Goal: Transaction & Acquisition: Purchase product/service

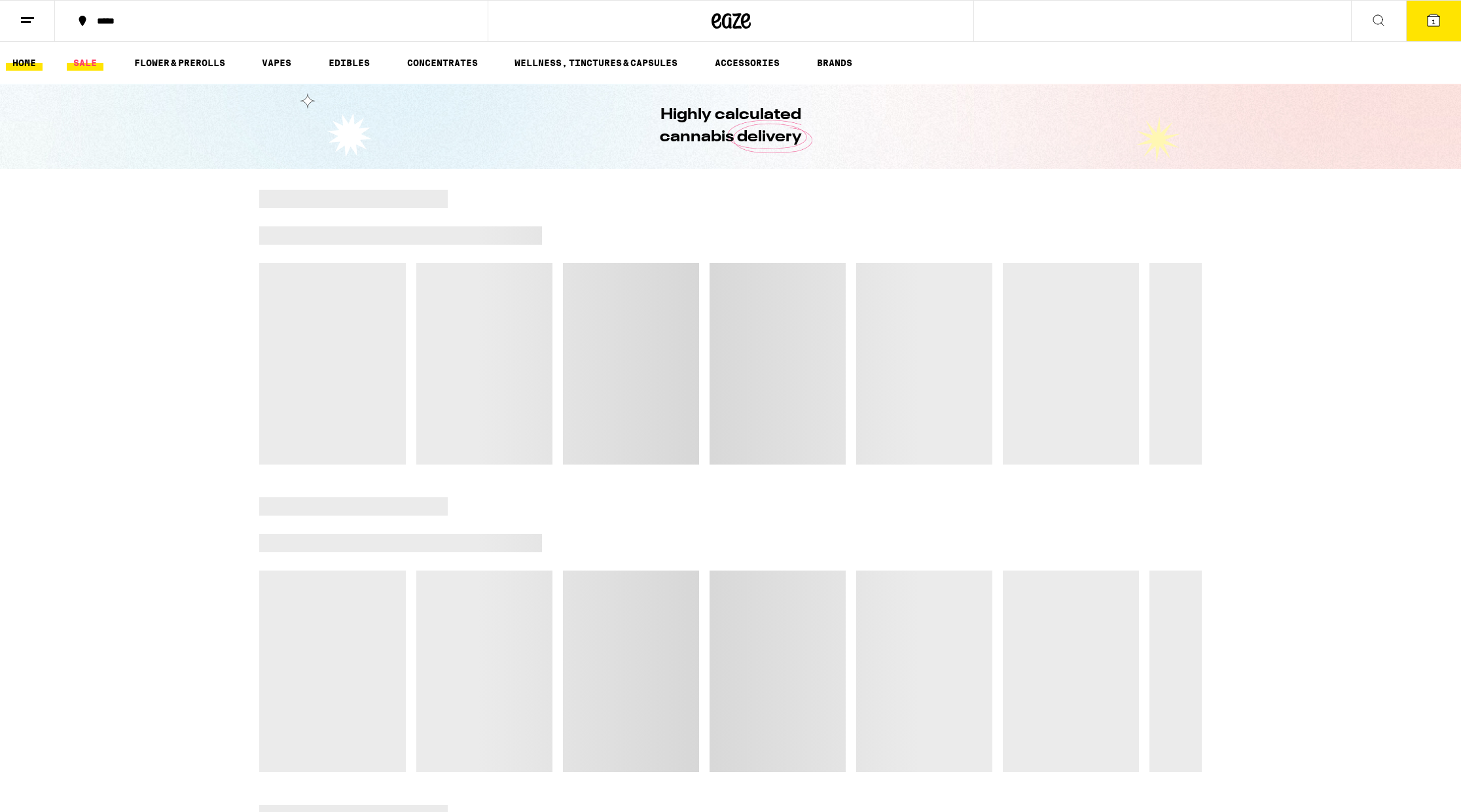
click at [93, 60] on link "SALE" at bounding box center [85, 62] width 36 height 16
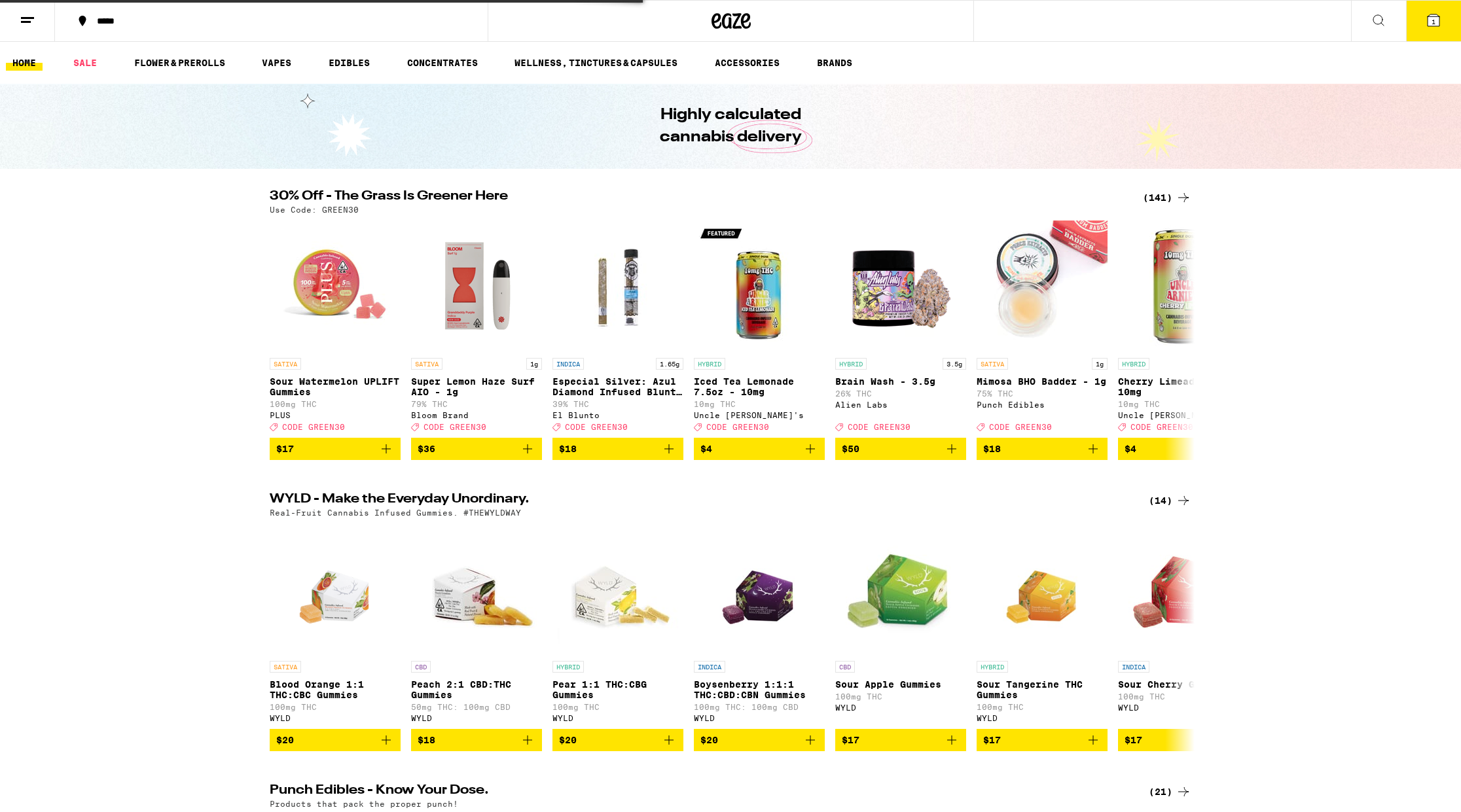
click at [109, 17] on div "*****" at bounding box center [279, 21] width 378 height 9
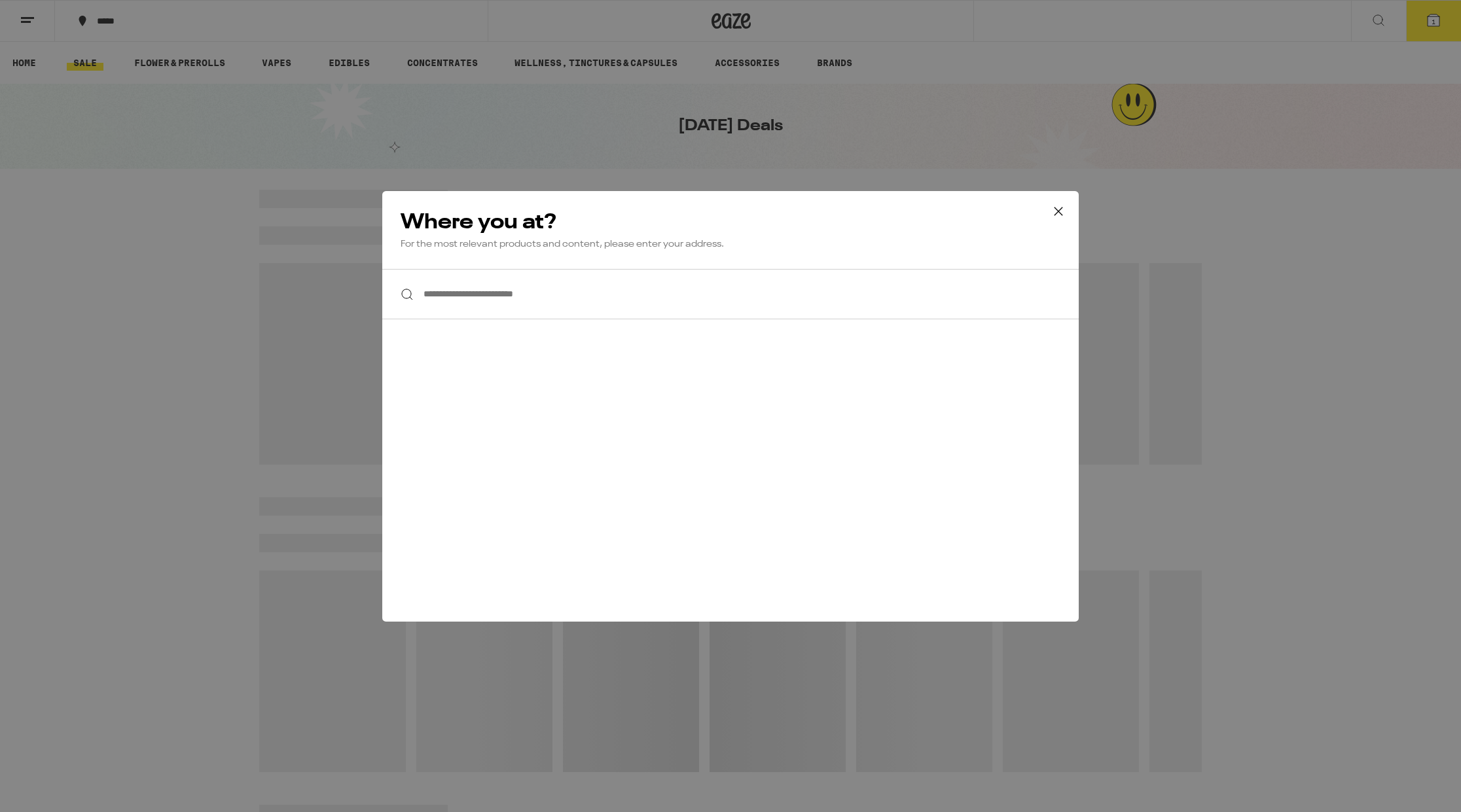
click at [573, 304] on input "**********" at bounding box center [731, 294] width 697 height 50
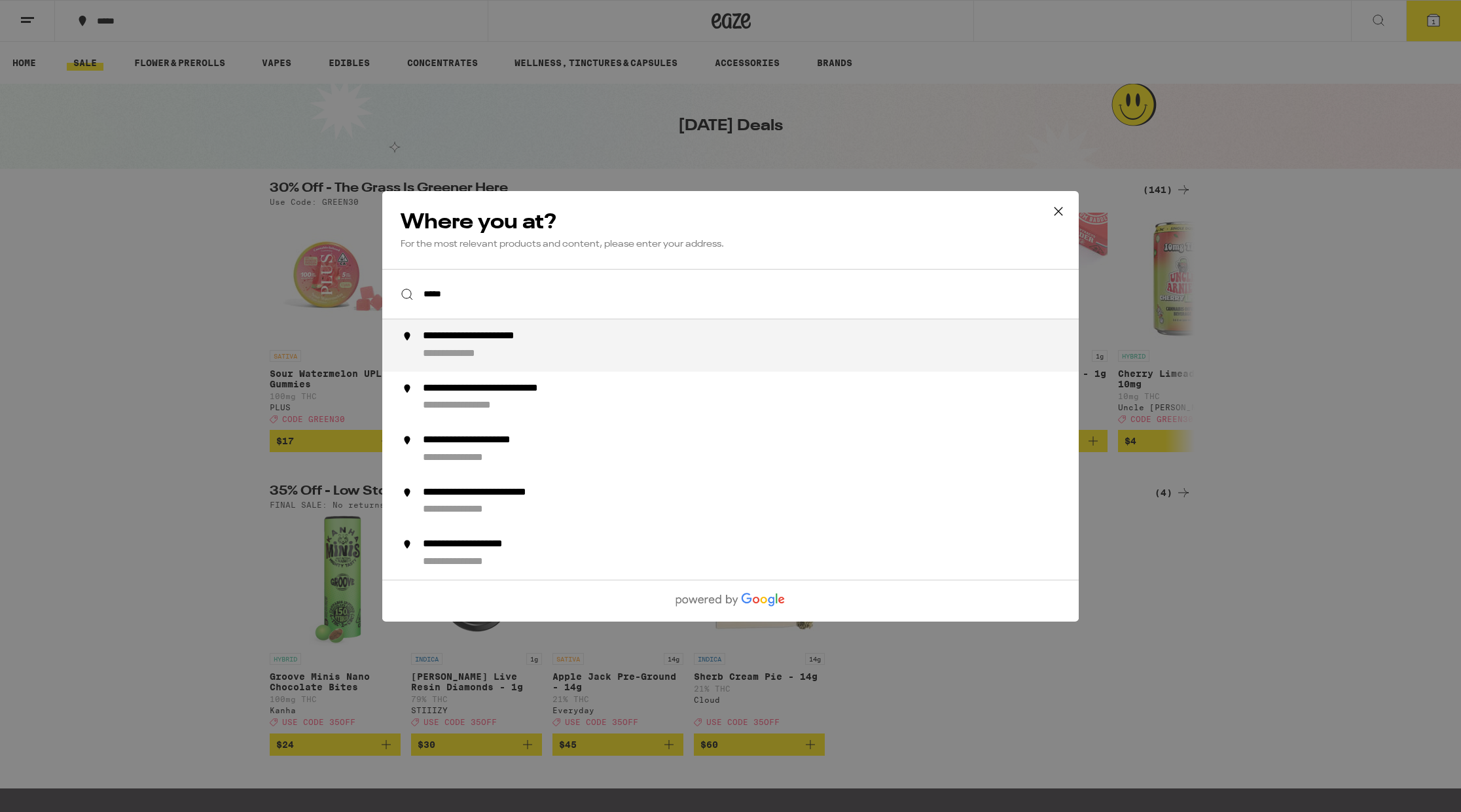
type input "**********"
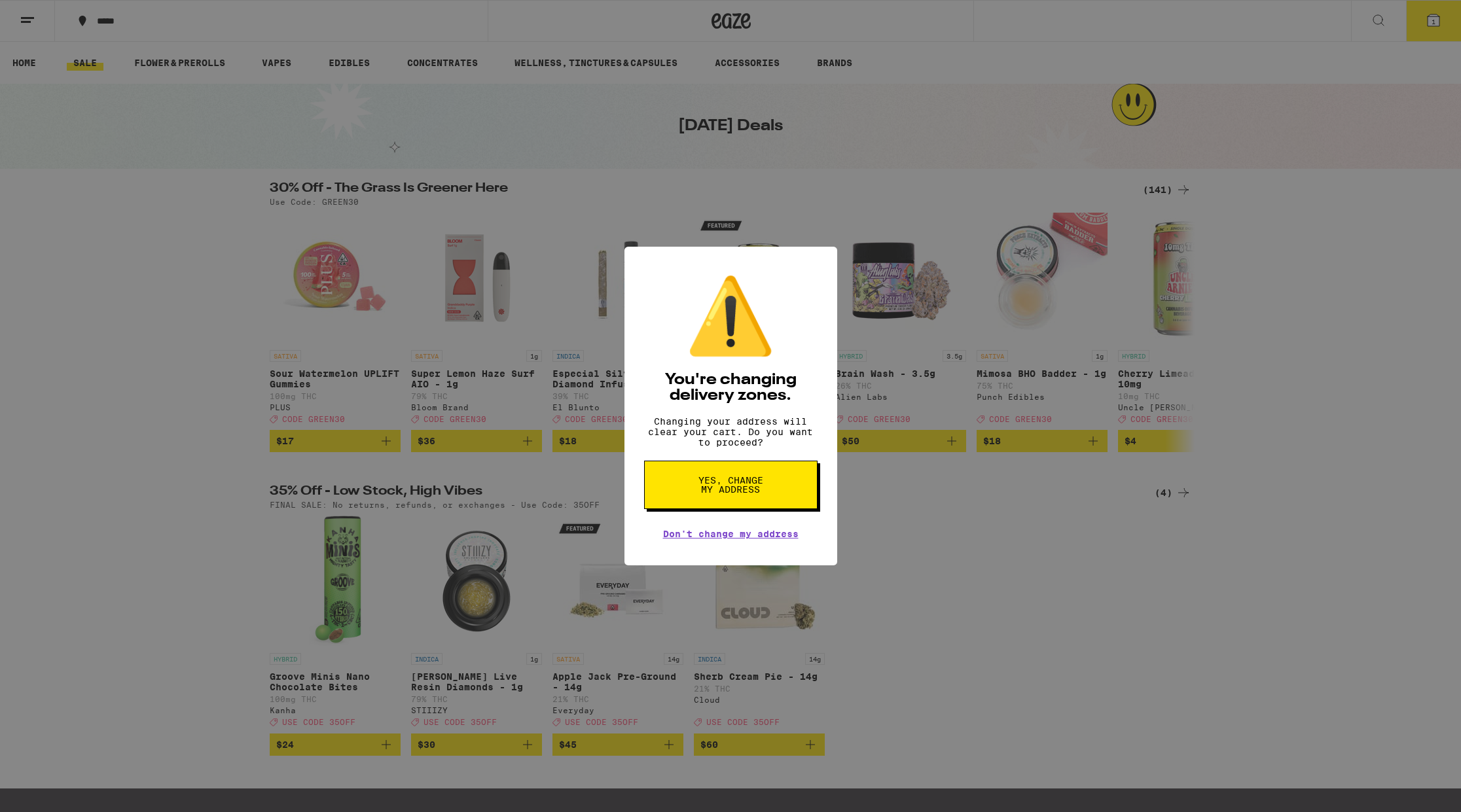
click at [736, 493] on span "Yes, change my address" at bounding box center [731, 485] width 68 height 18
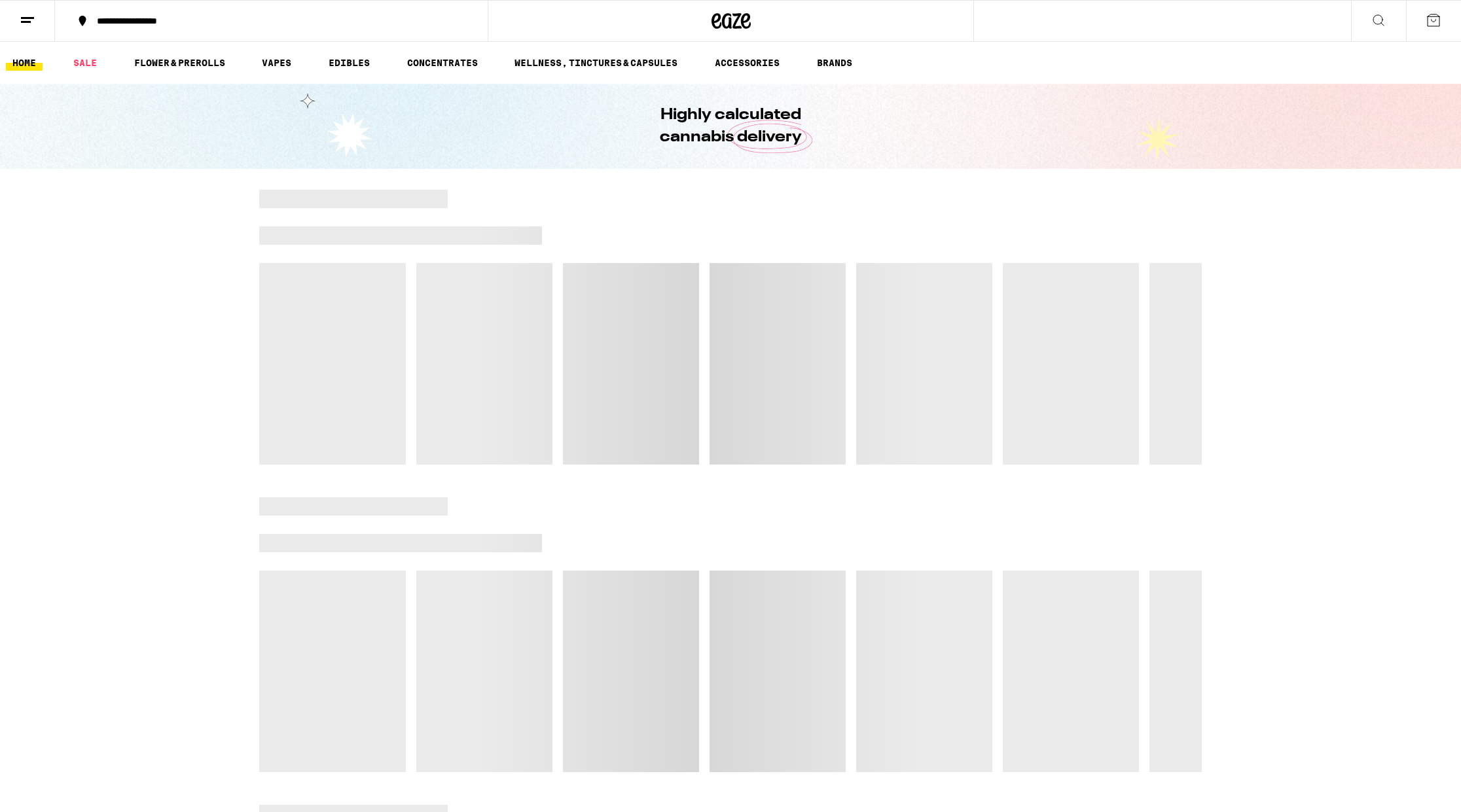
click at [141, 28] on button "**********" at bounding box center [271, 21] width 433 height 39
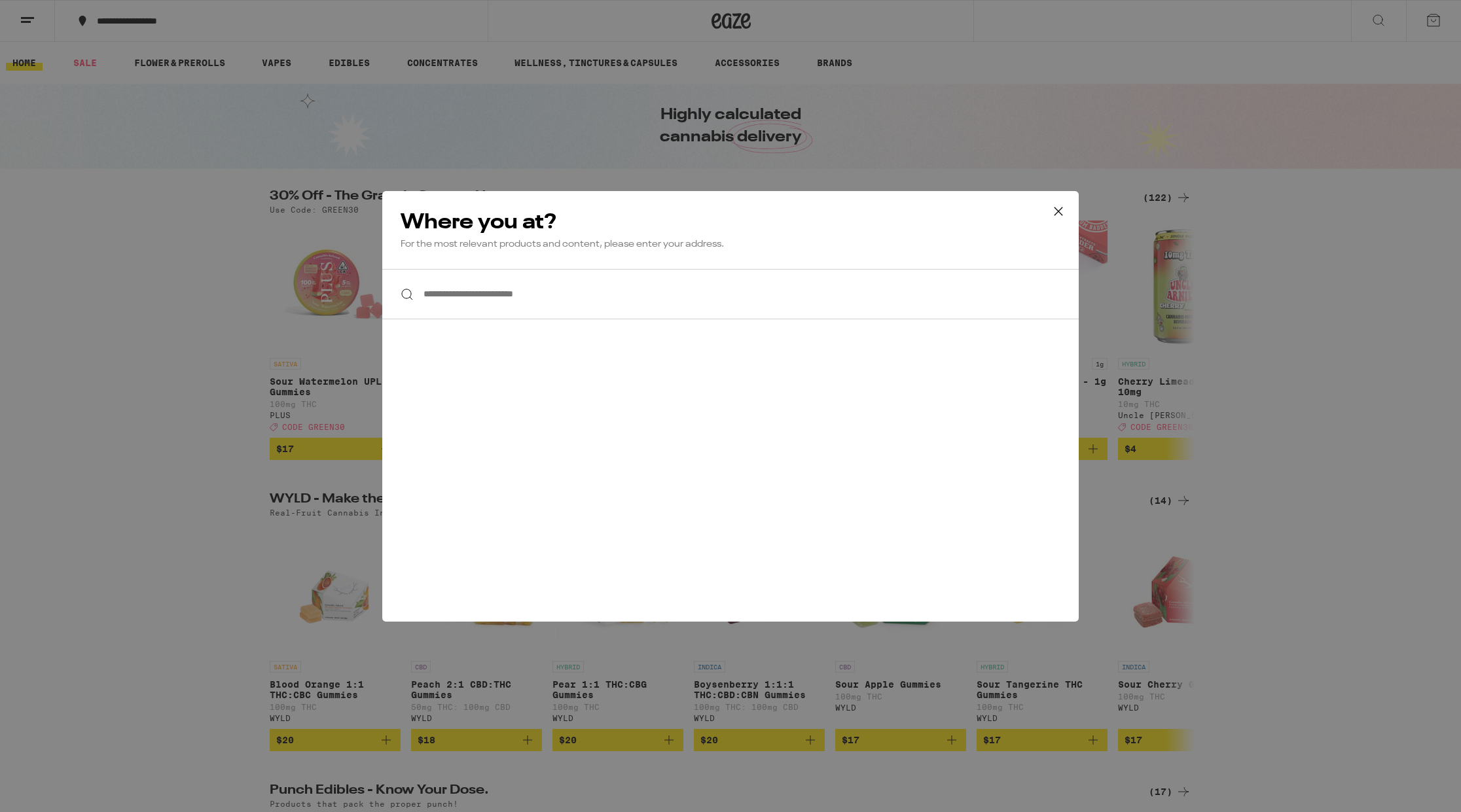
click at [505, 295] on input "**********" at bounding box center [731, 294] width 697 height 50
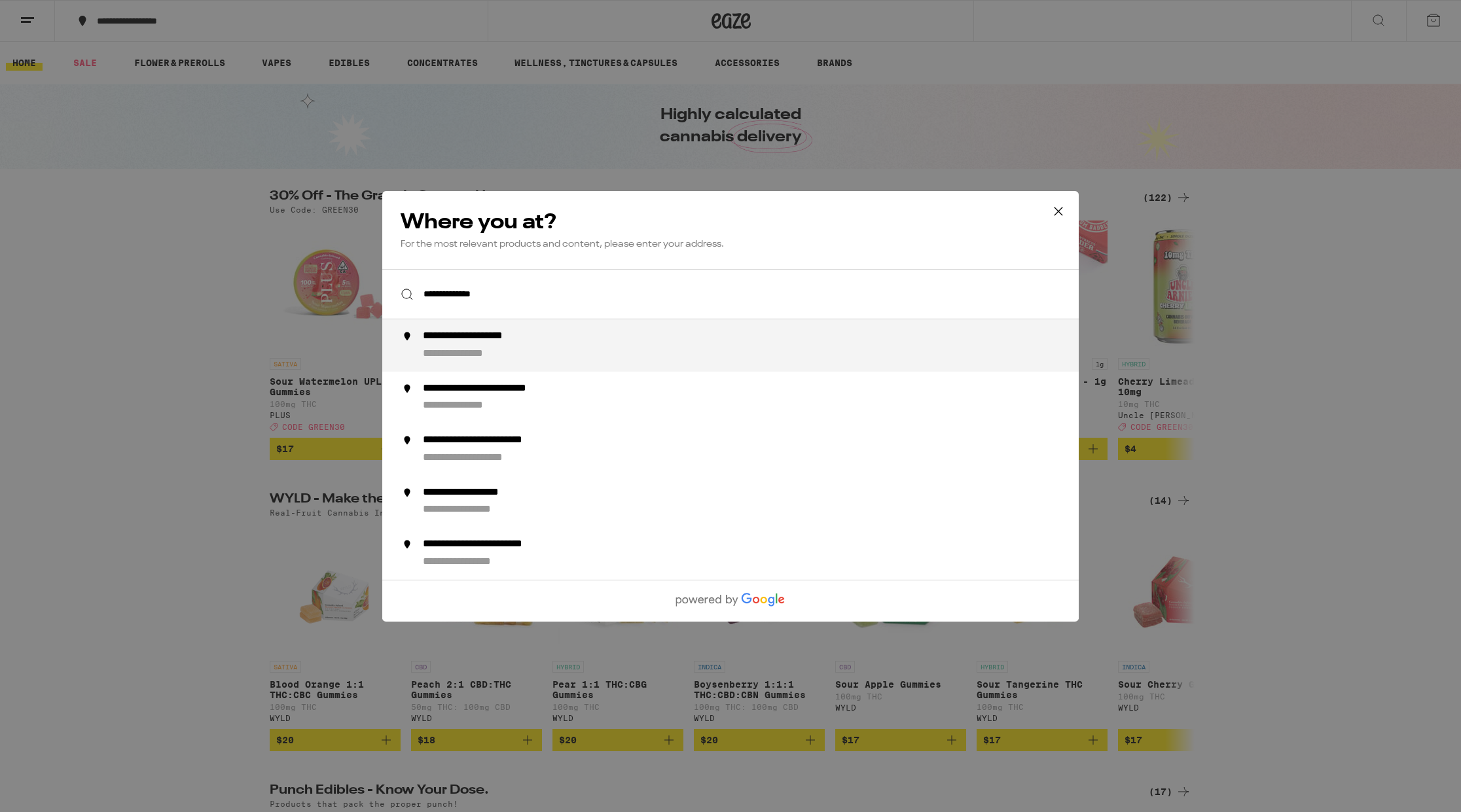
drag, startPoint x: 504, startPoint y: 294, endPoint x: 467, endPoint y: 348, distance: 65.5
click at [467, 348] on div "**********" at bounding box center [474, 354] width 102 height 14
type input "**********"
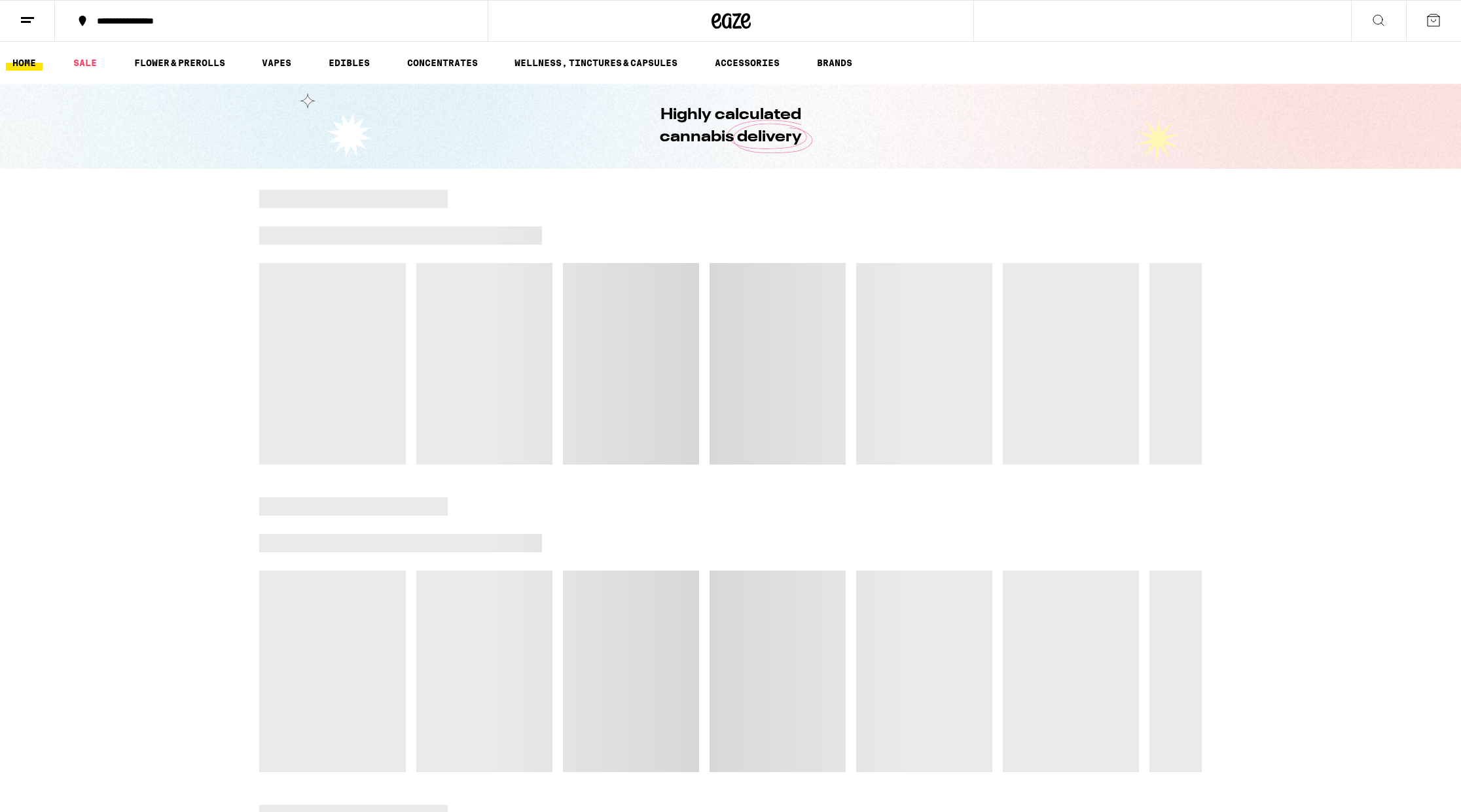
click at [30, 21] on line at bounding box center [26, 21] width 10 height 0
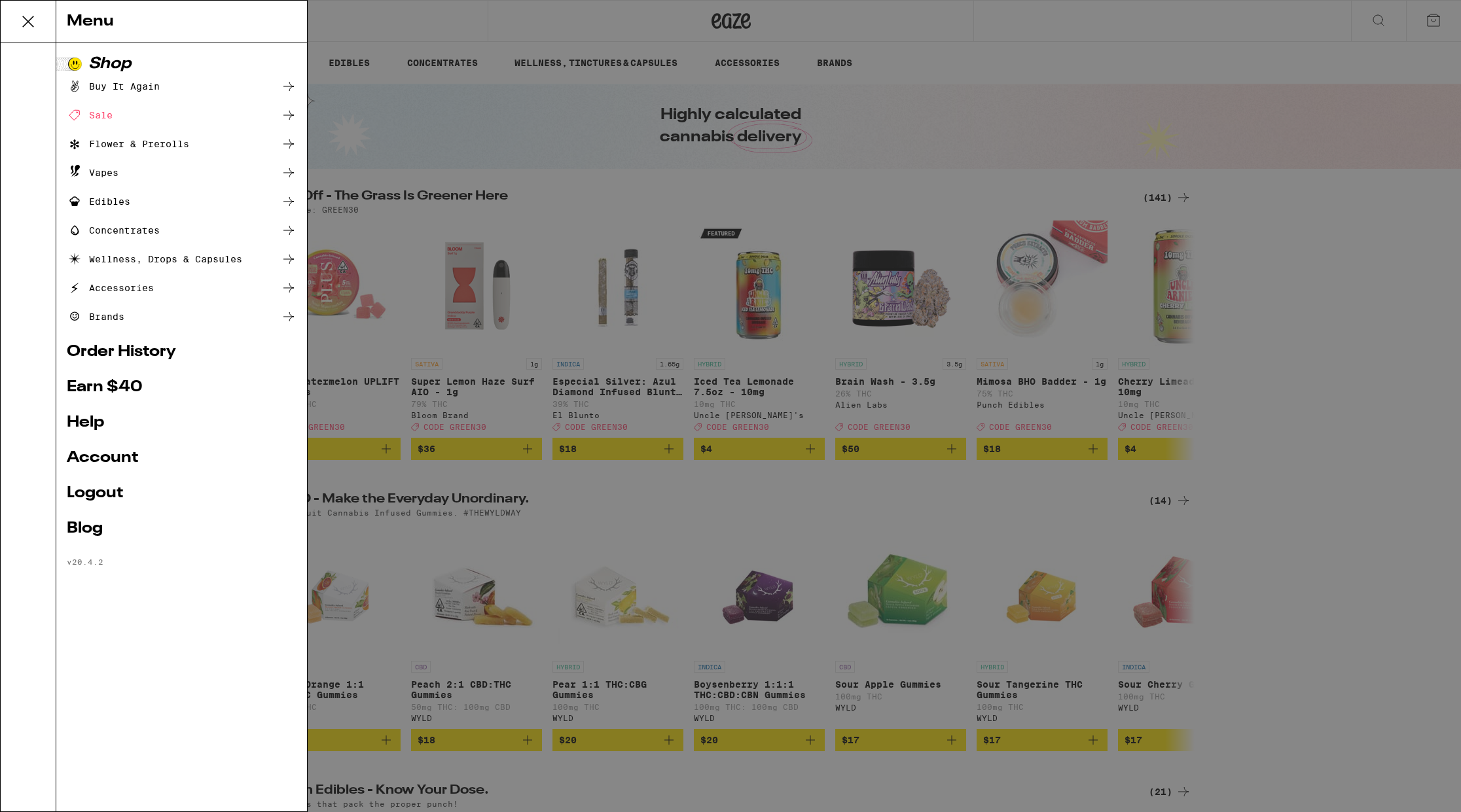
click at [168, 604] on div "Shop Buy It Again Sale Flower & Prerolls Vapes Edibles Concentrates Wellness, D…" at bounding box center [181, 427] width 250 height 769
click at [1340, 197] on div "Menu Shop Buy It Again Sale Flower & Prerolls Vapes Edibles Concentrates Wellne…" at bounding box center [730, 406] width 1461 height 812
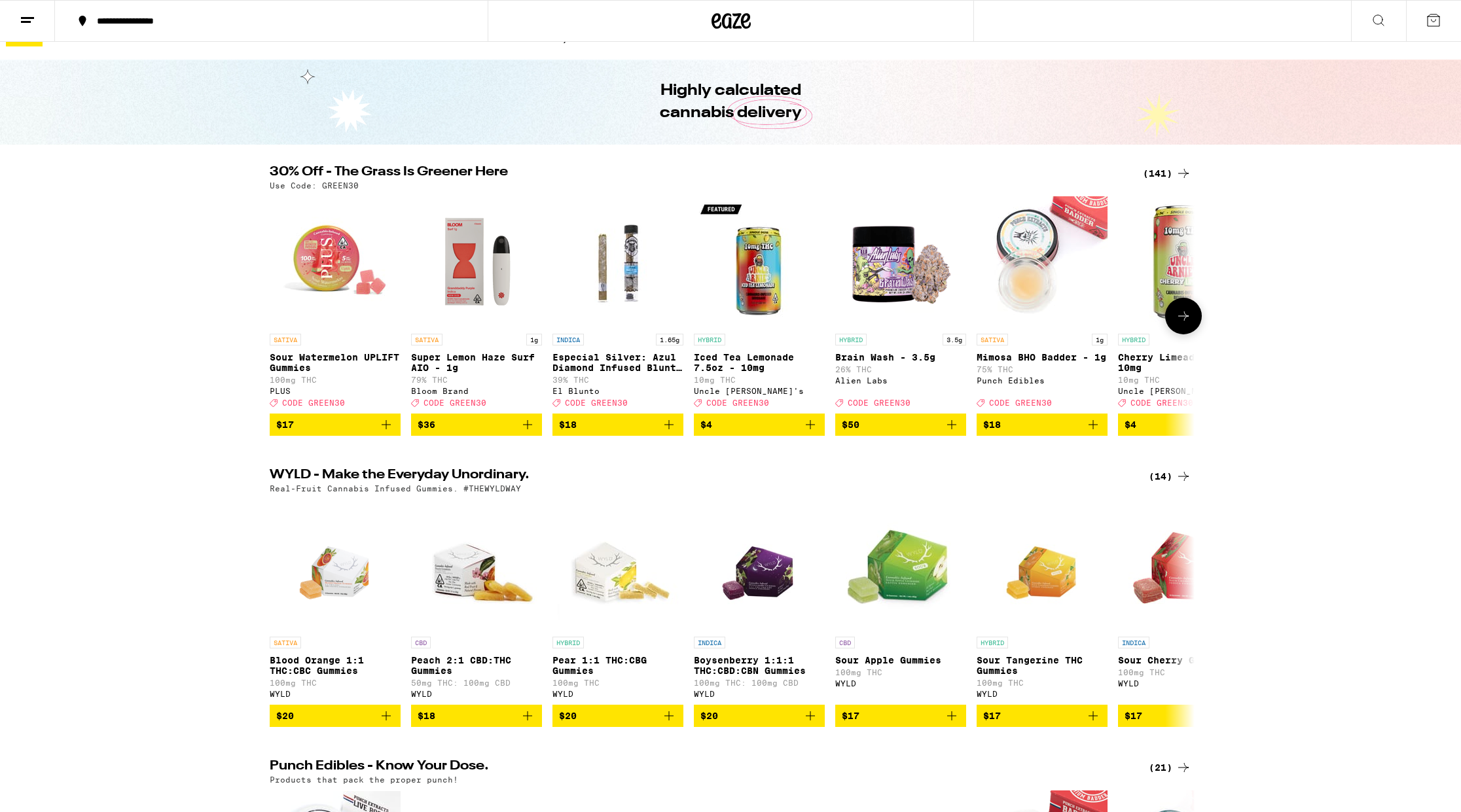
scroll to position [29, 0]
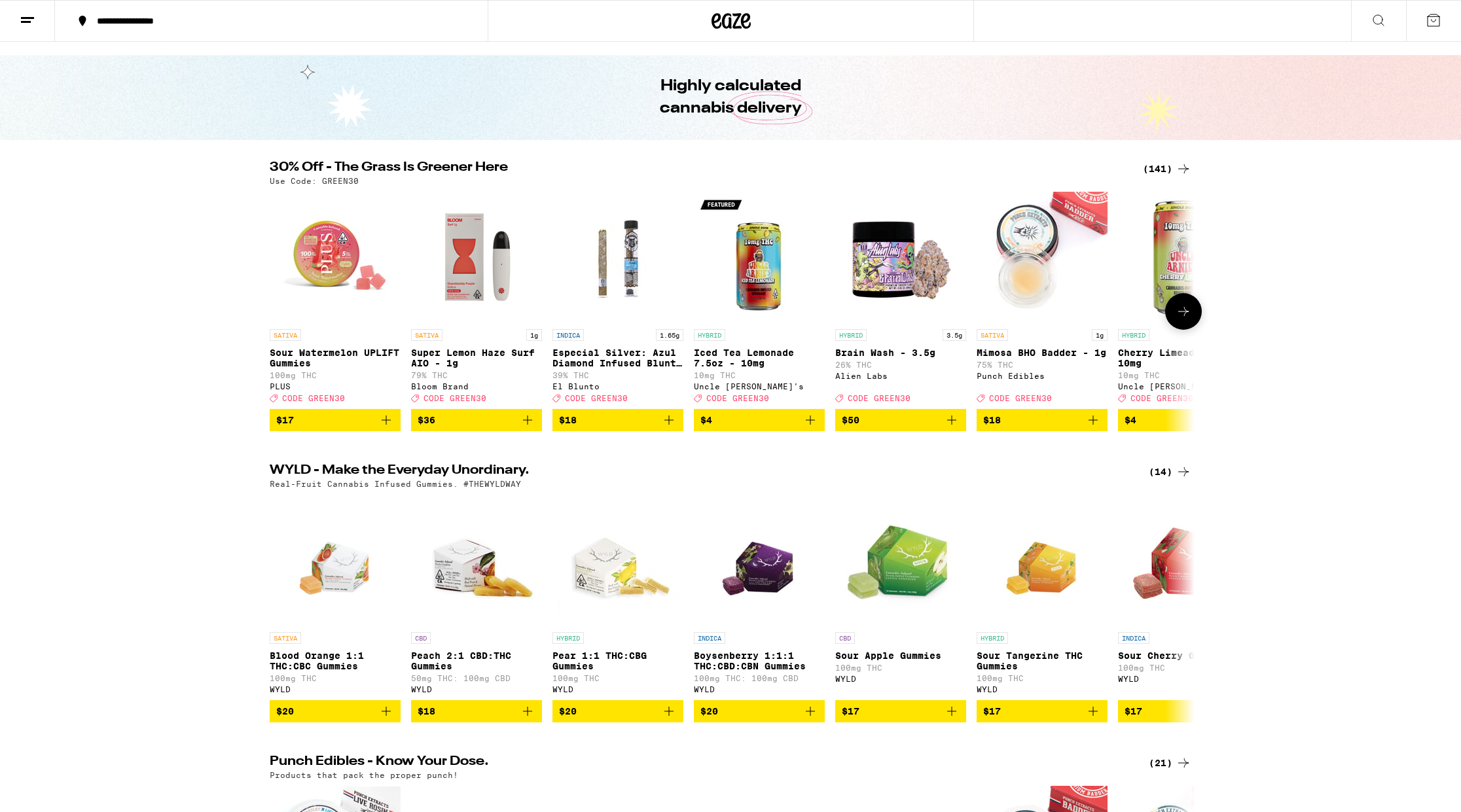
click at [1191, 318] on icon at bounding box center [1183, 311] width 16 height 16
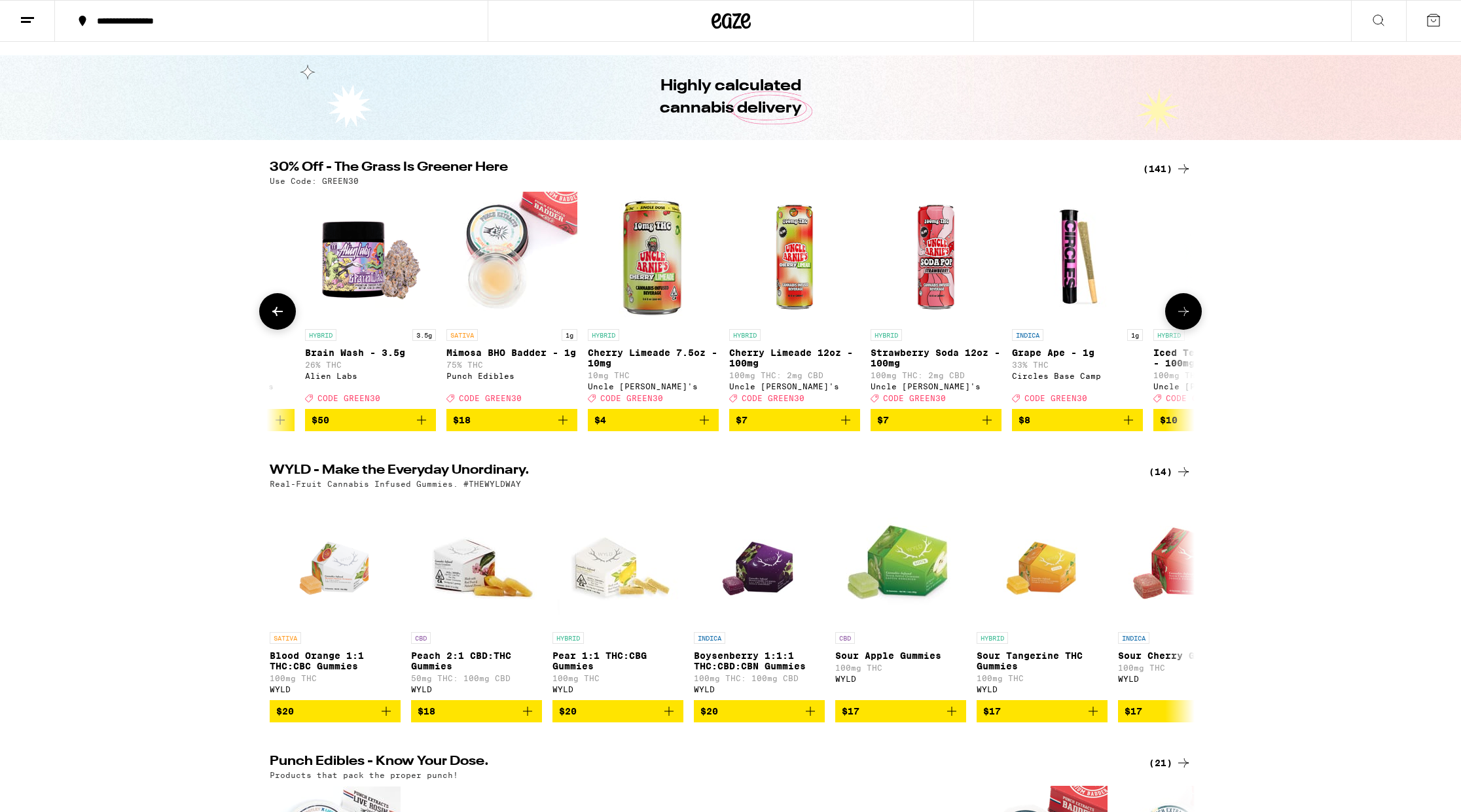
scroll to position [0, 779]
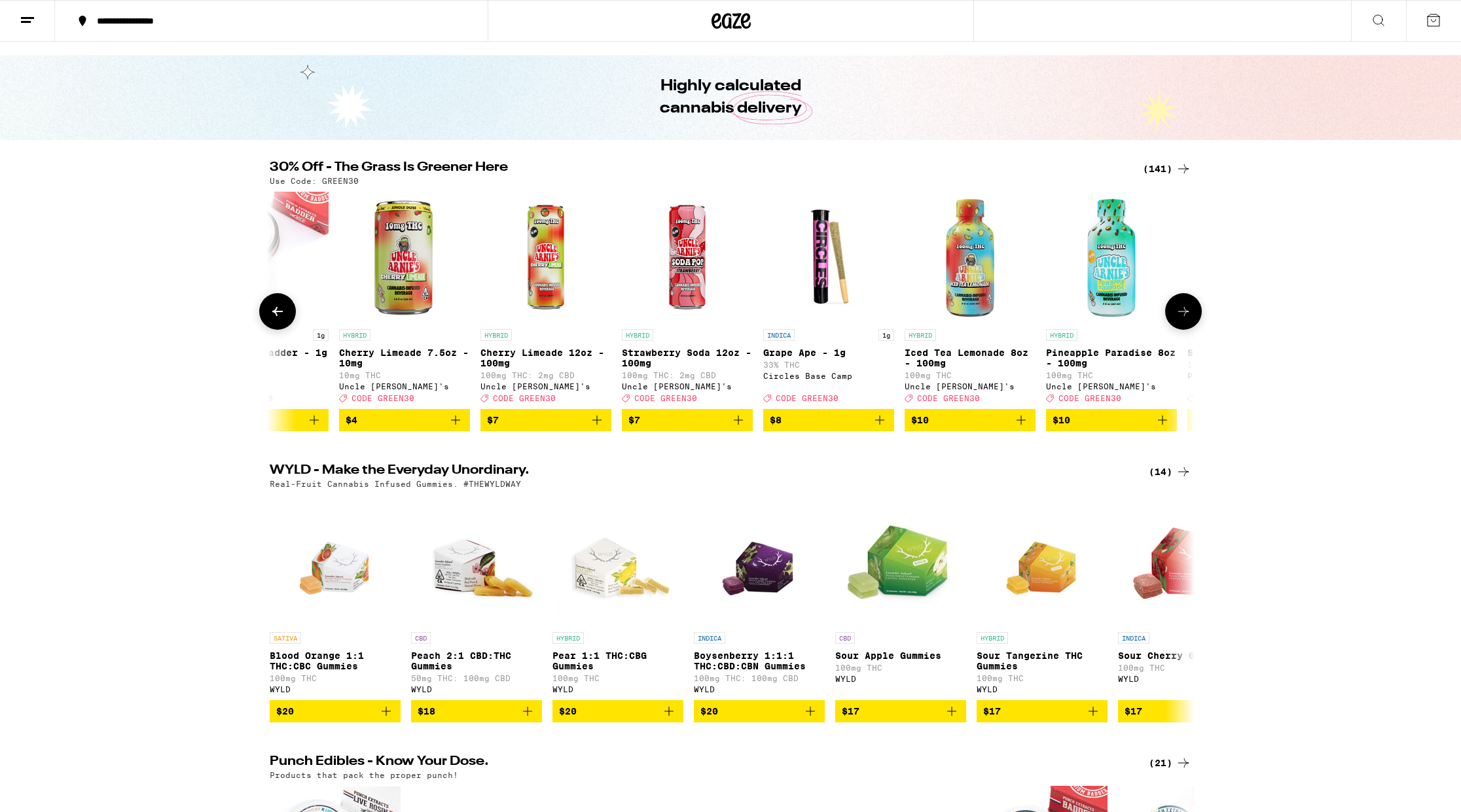
click at [1170, 311] on button at bounding box center [1183, 311] width 36 height 36
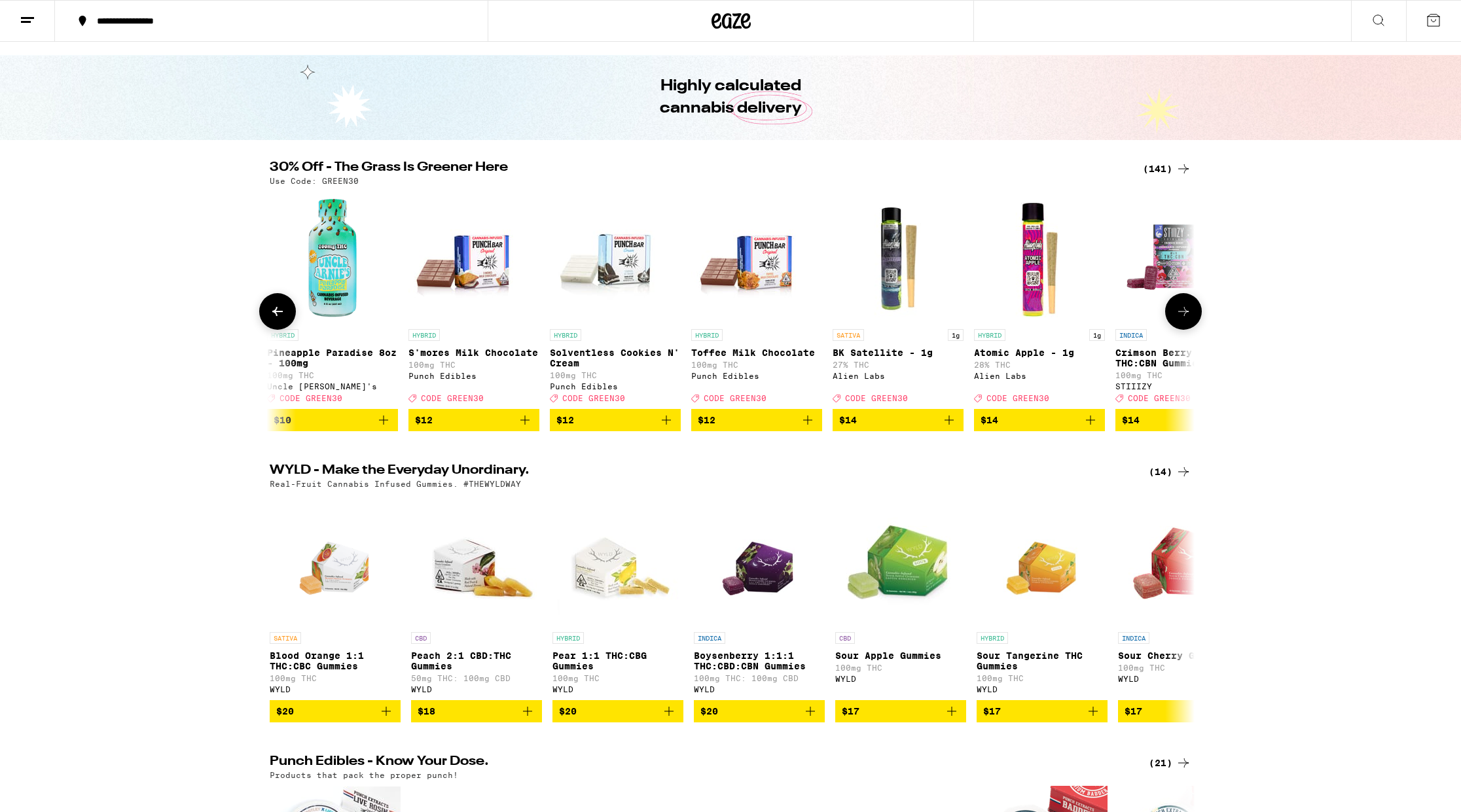
click at [1170, 311] on button at bounding box center [1183, 311] width 36 height 36
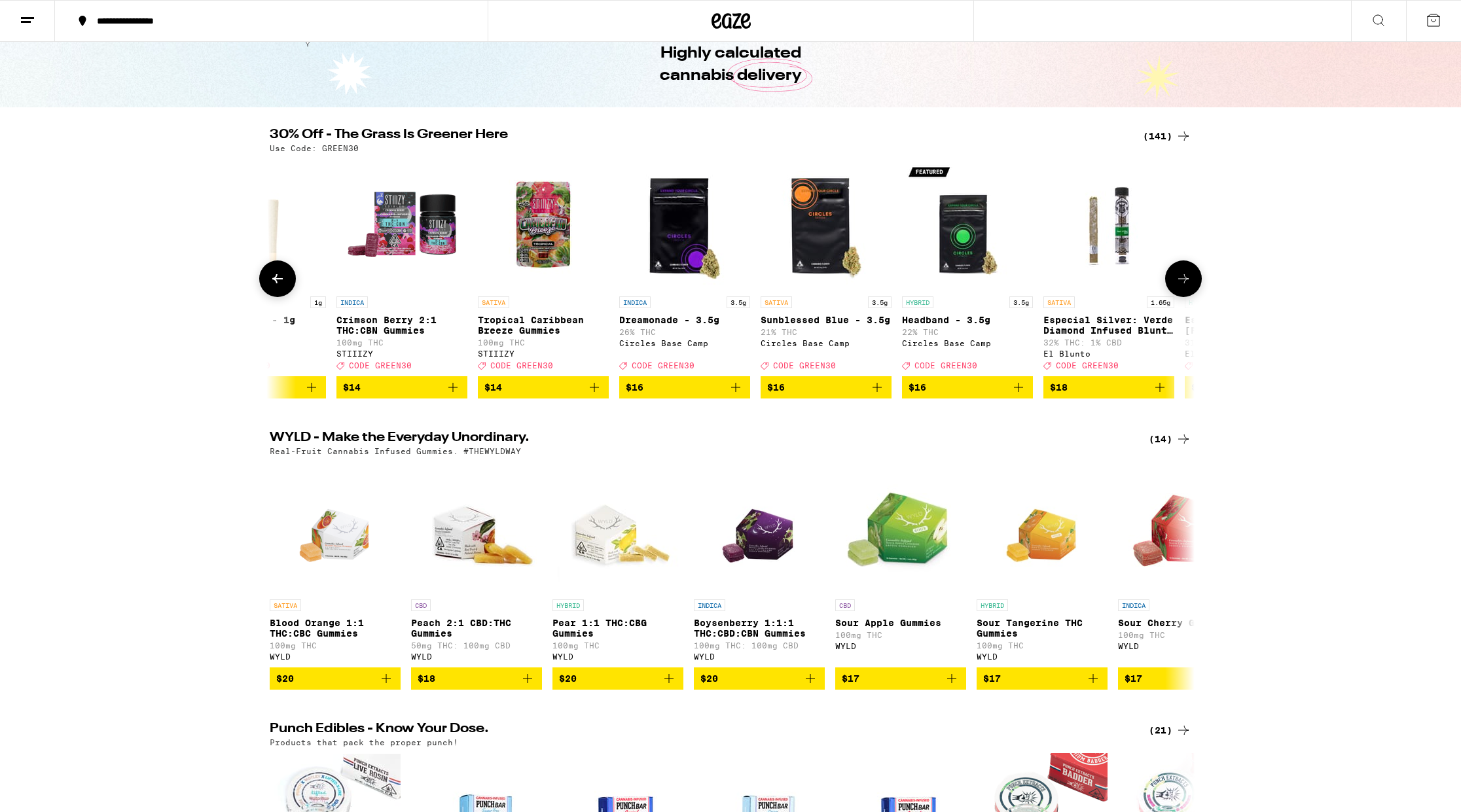
scroll to position [69, 0]
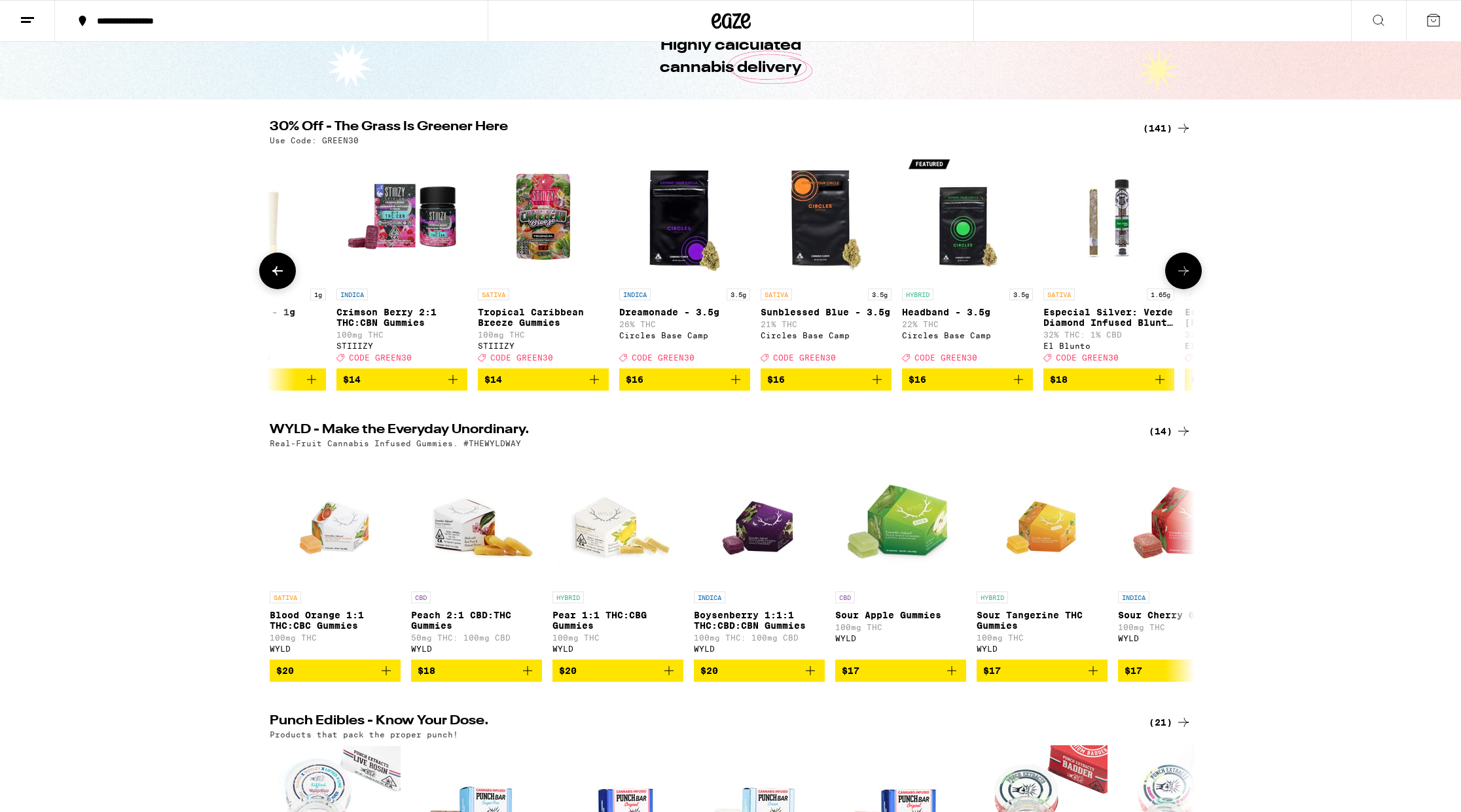
click at [1178, 289] on button at bounding box center [1183, 271] width 36 height 36
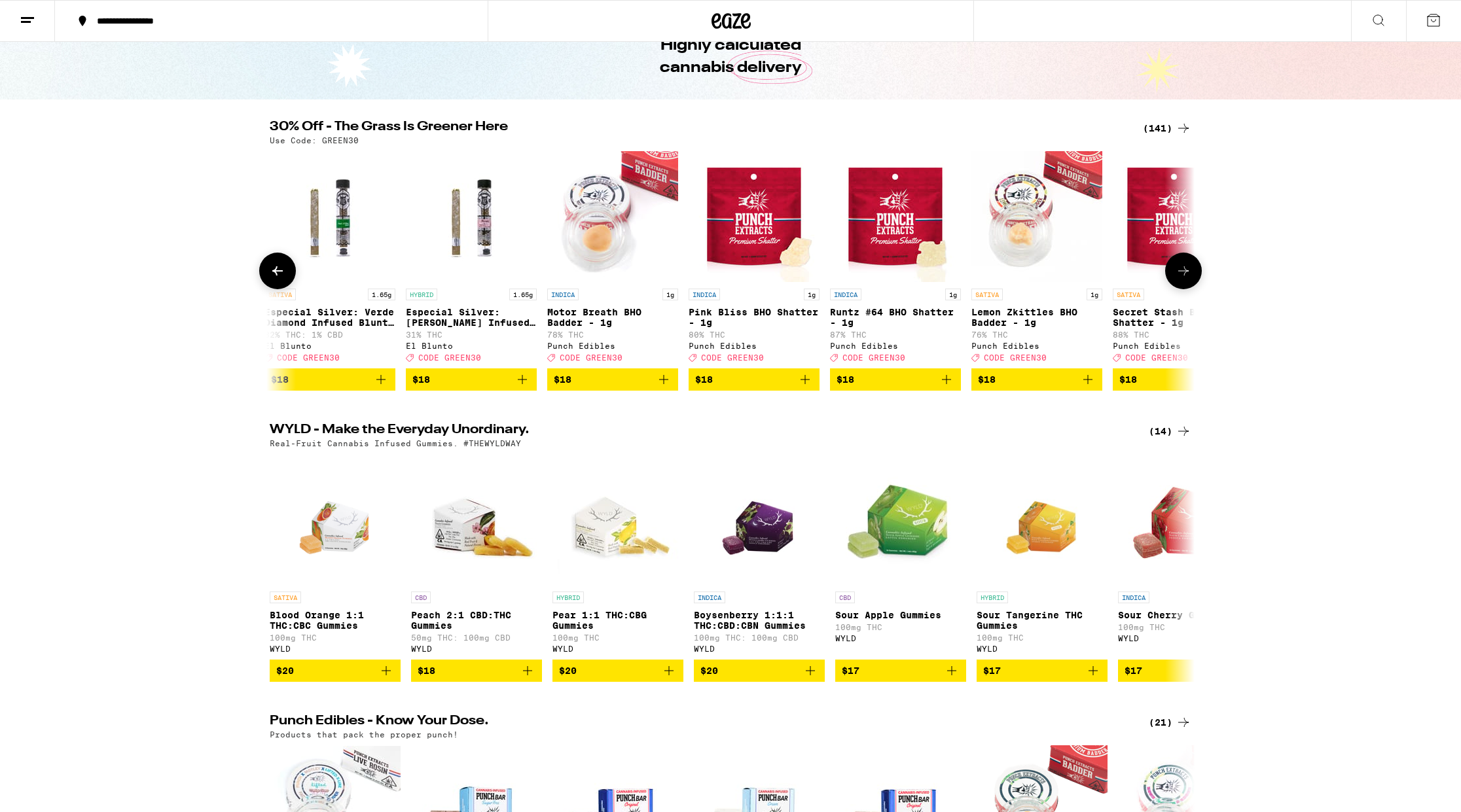
click at [1182, 279] on icon at bounding box center [1183, 271] width 16 height 16
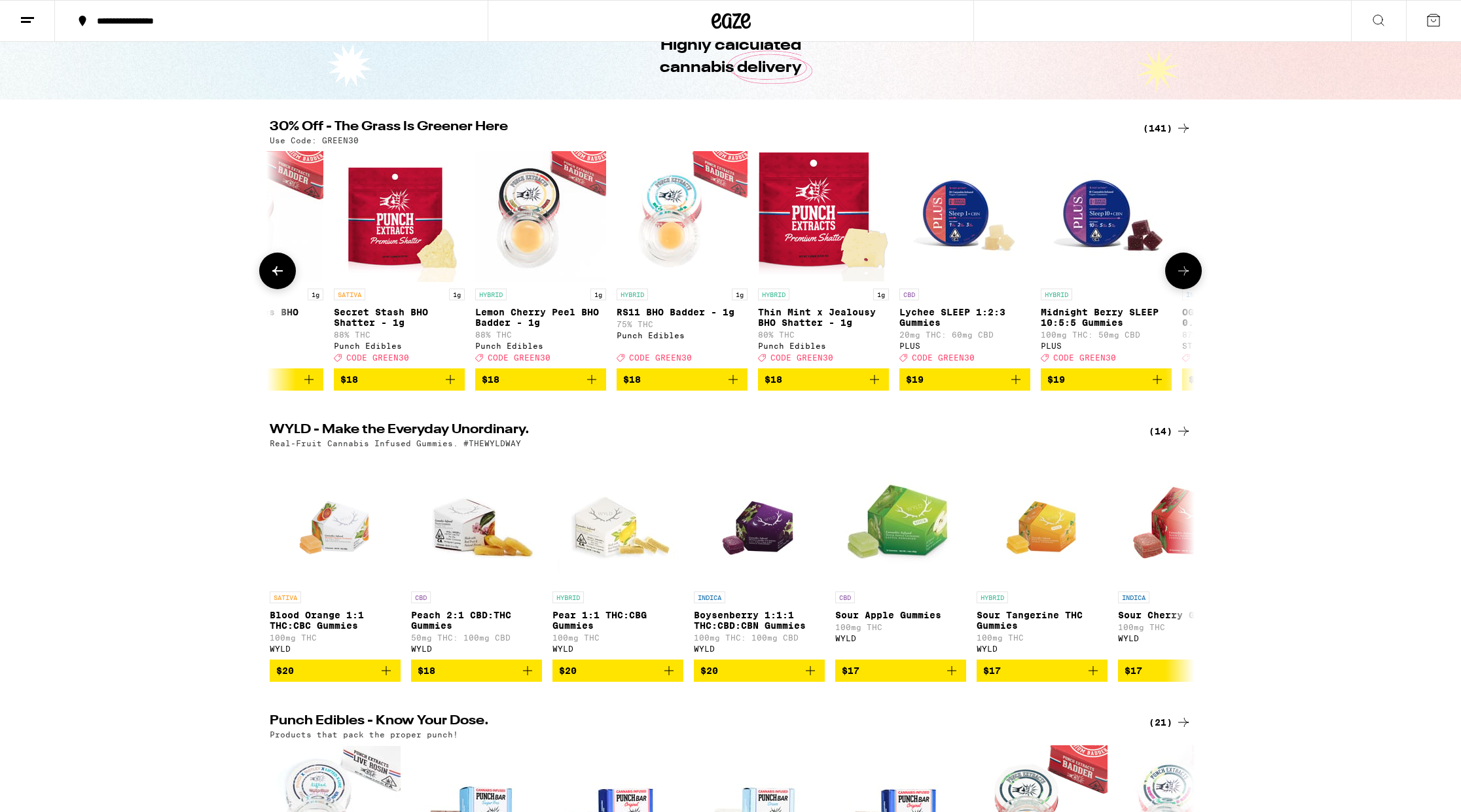
click at [1182, 279] on icon at bounding box center [1183, 271] width 16 height 16
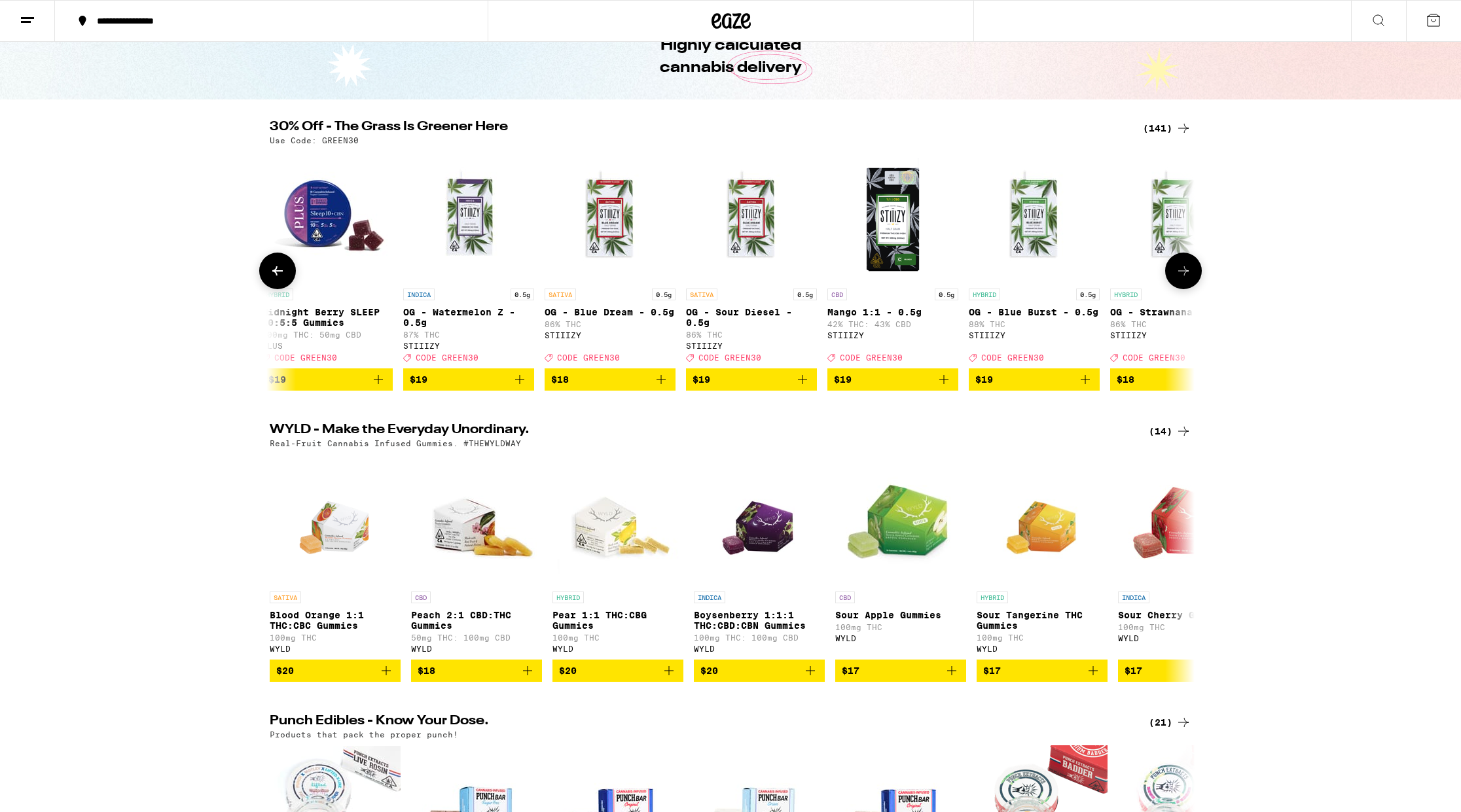
click at [1182, 279] on icon at bounding box center [1183, 271] width 16 height 16
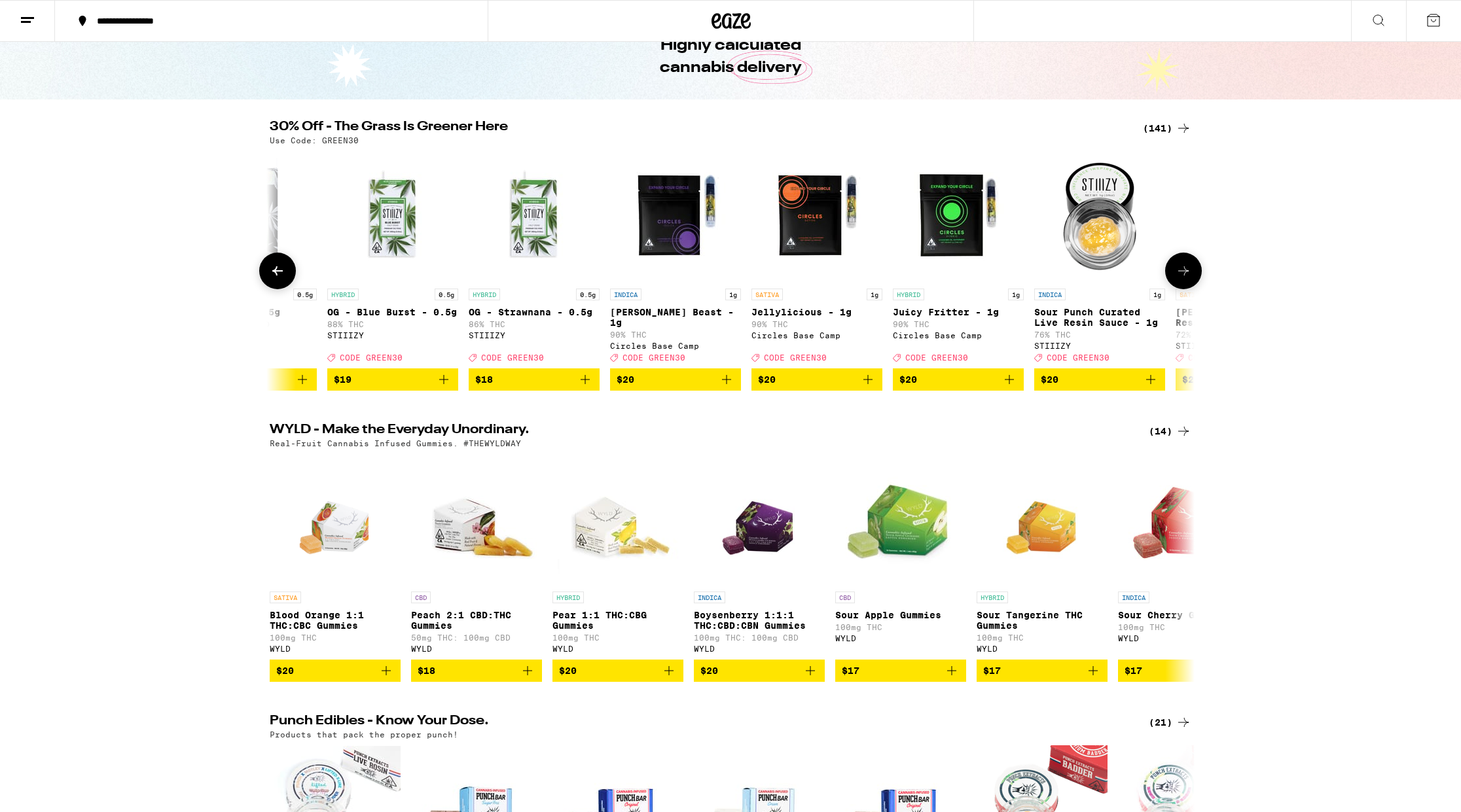
click at [1182, 279] on icon at bounding box center [1183, 271] width 16 height 16
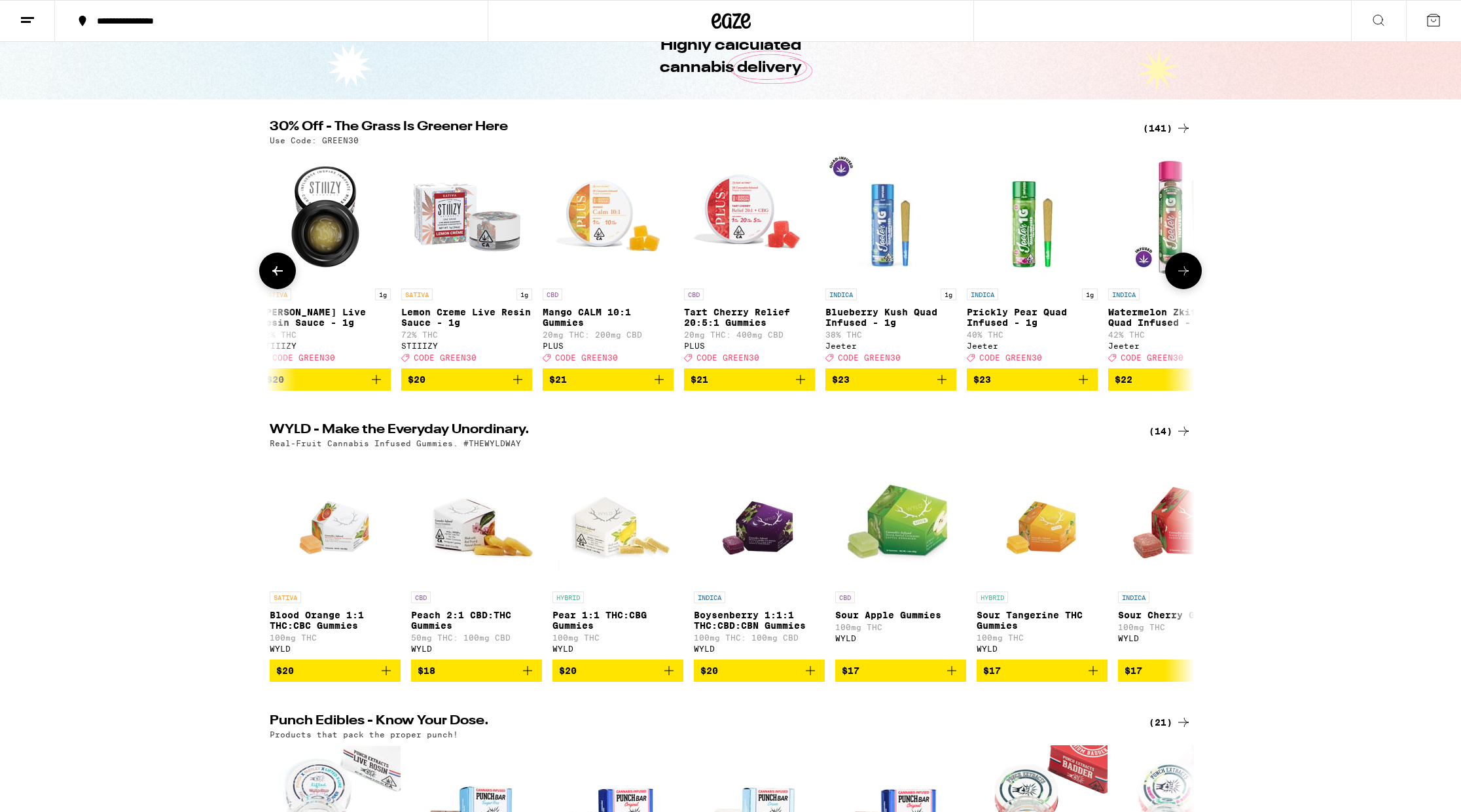
click at [1182, 279] on icon at bounding box center [1183, 271] width 16 height 16
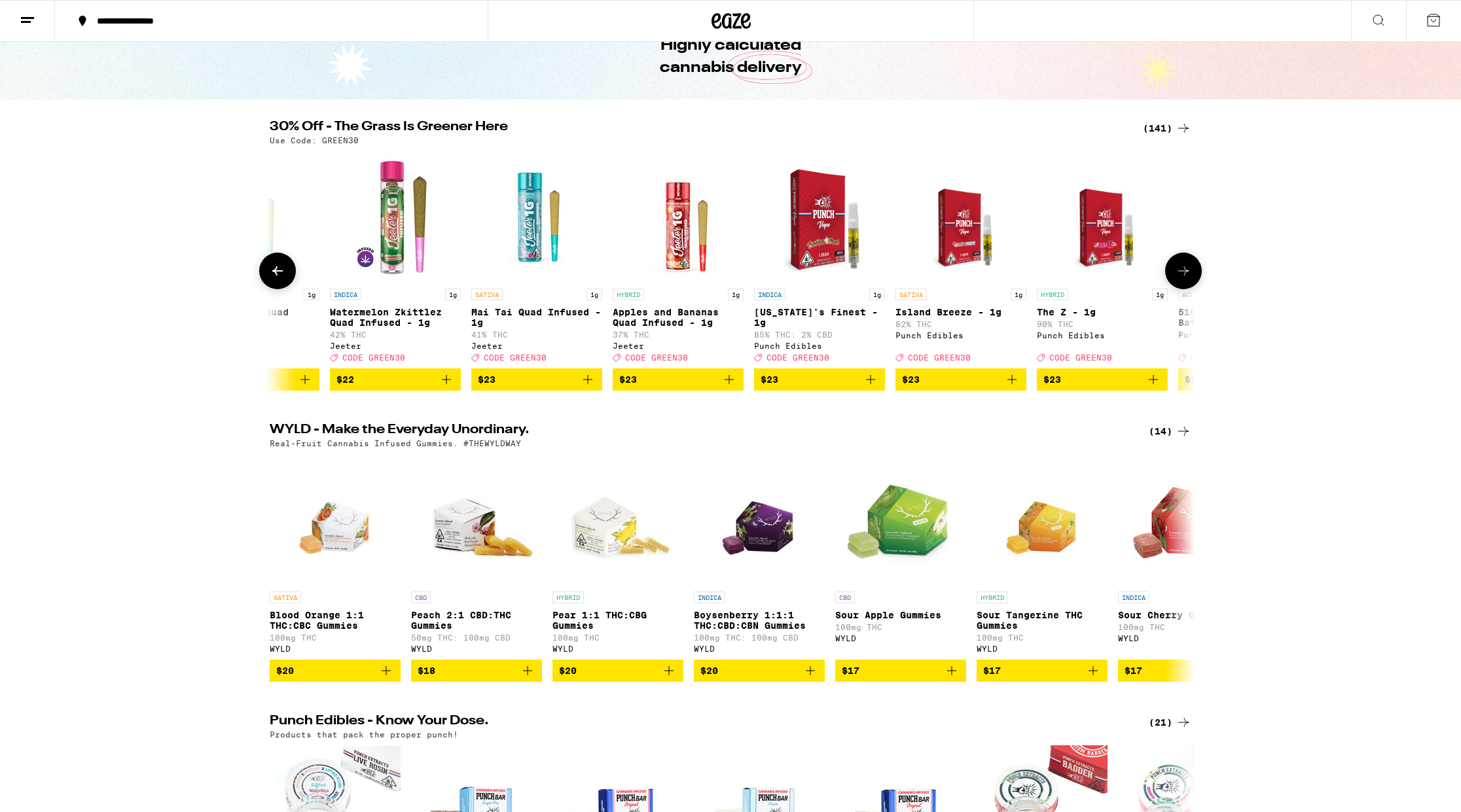
scroll to position [0, 7011]
click at [1182, 279] on icon at bounding box center [1183, 271] width 16 height 16
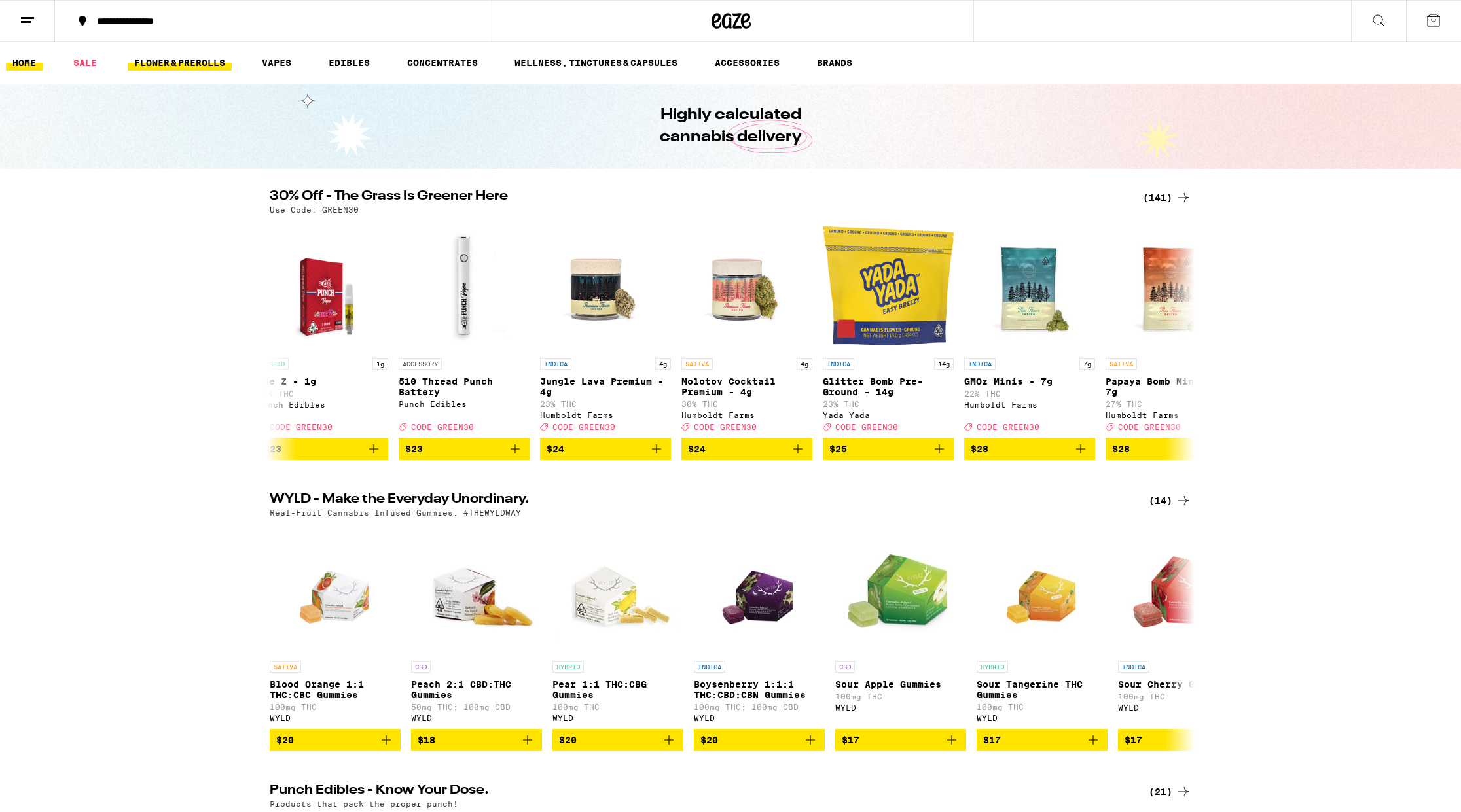
scroll to position [0, 1]
click at [180, 65] on link "FLOWER & PREROLLS" at bounding box center [179, 62] width 104 height 16
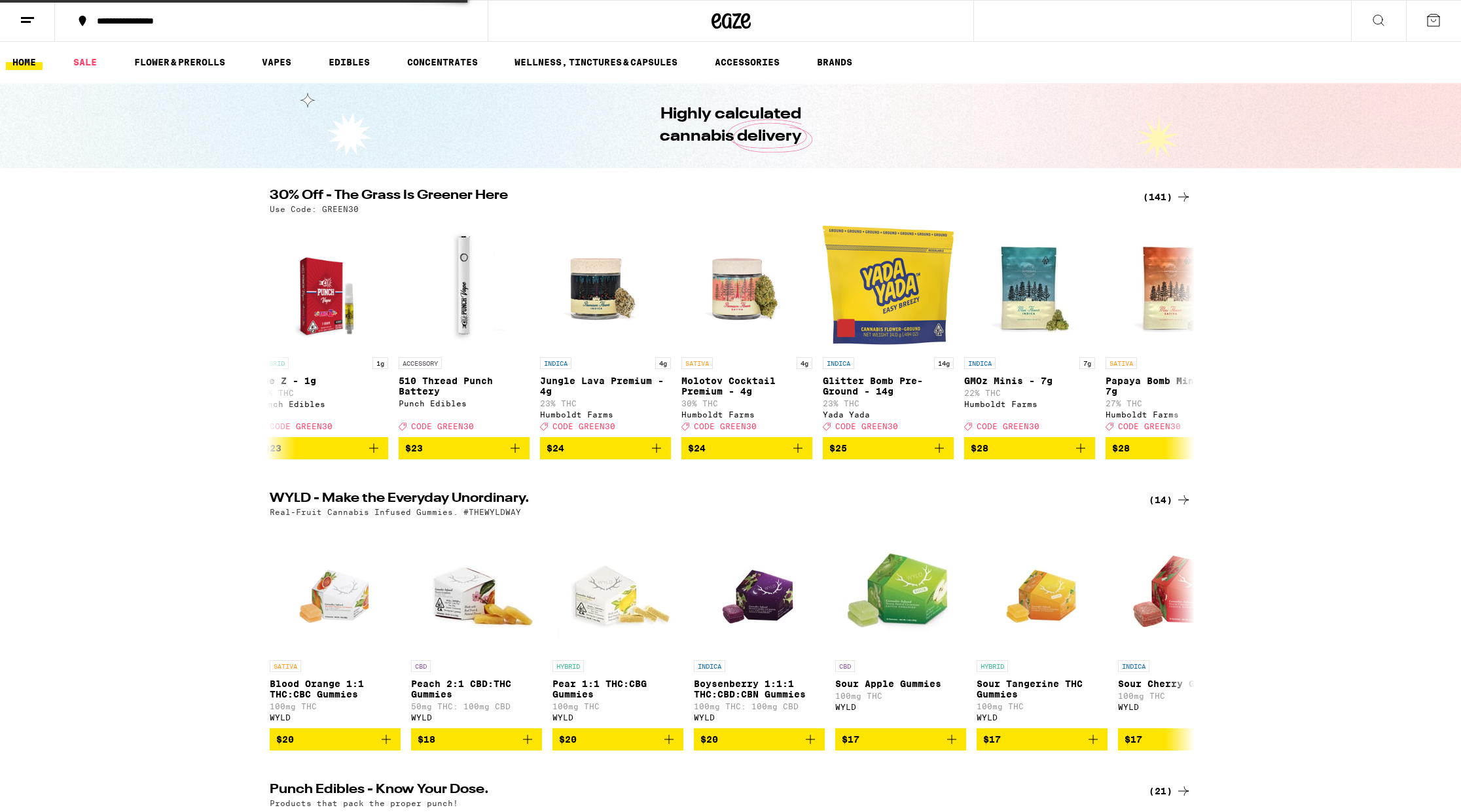
scroll to position [0, 7788]
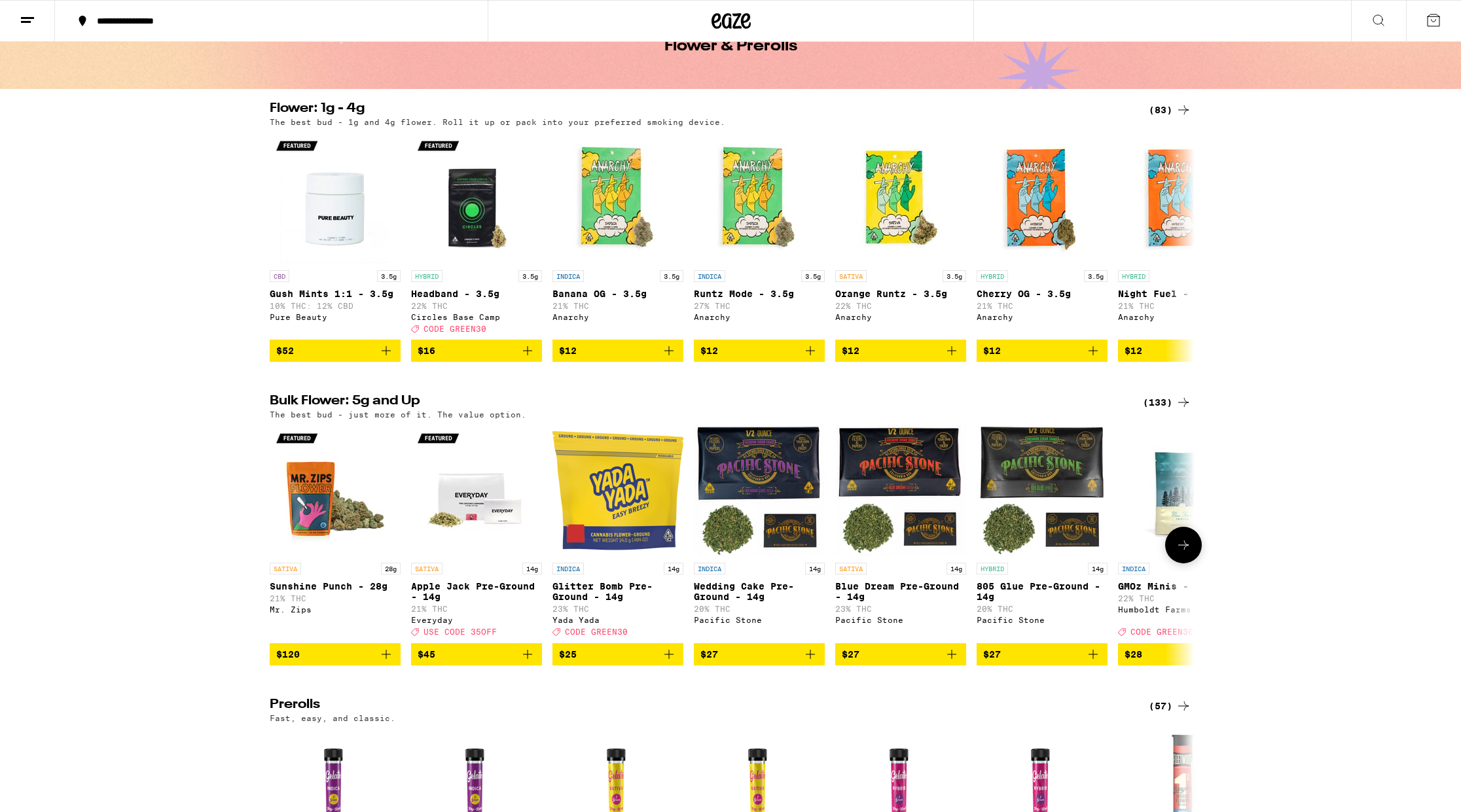
scroll to position [83, 0]
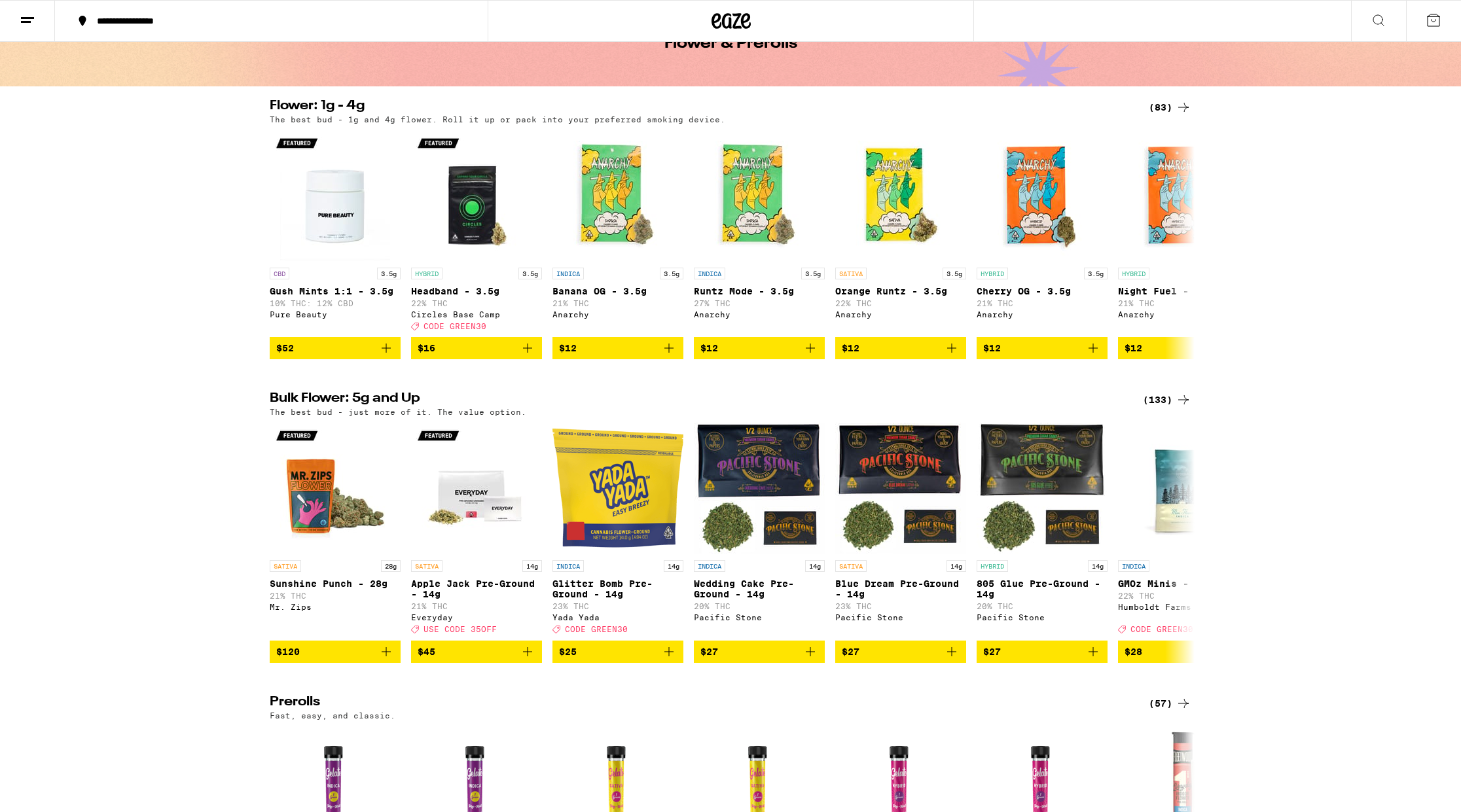
click at [1172, 408] on div "(133)" at bounding box center [1167, 400] width 49 height 16
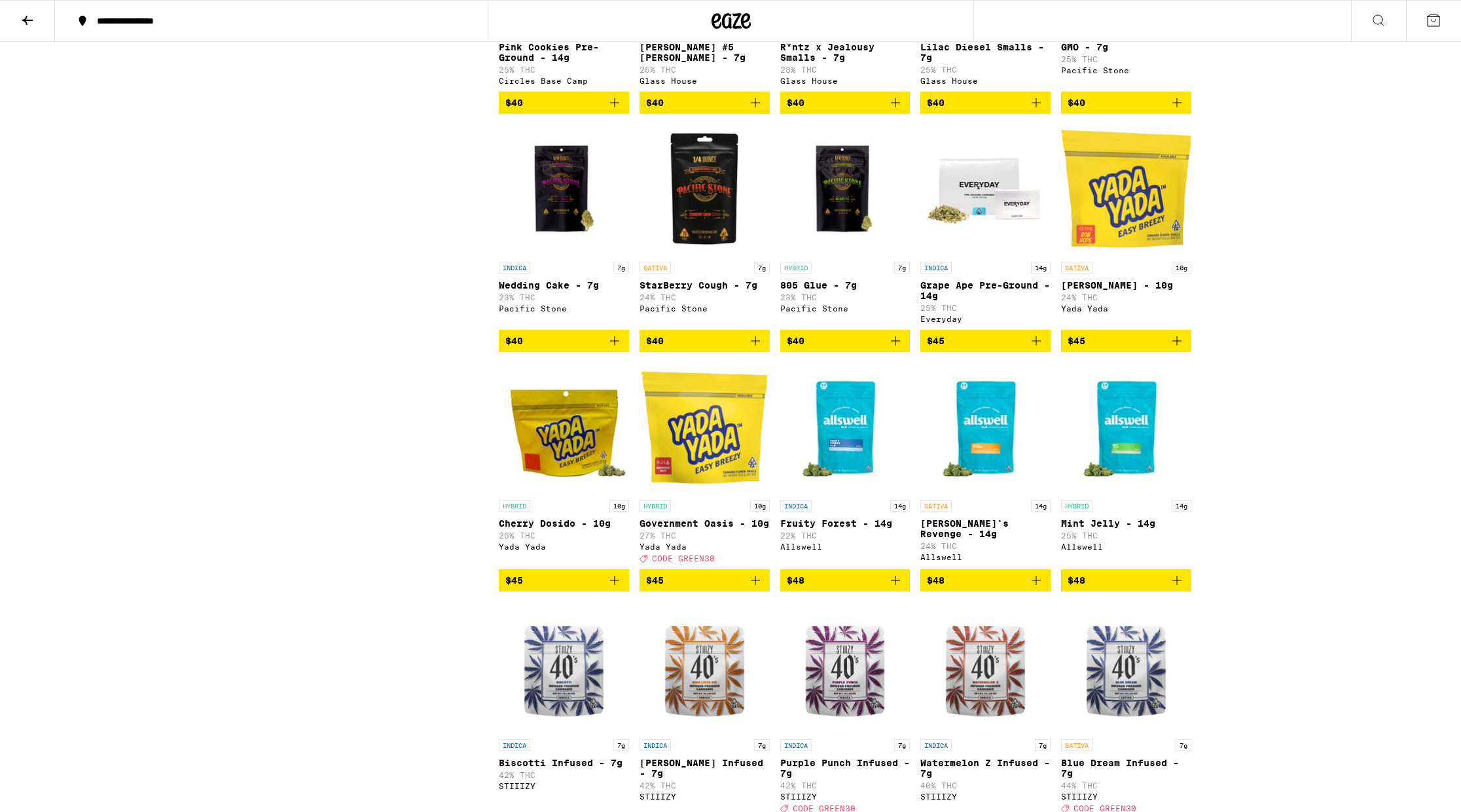
scroll to position [1764, 0]
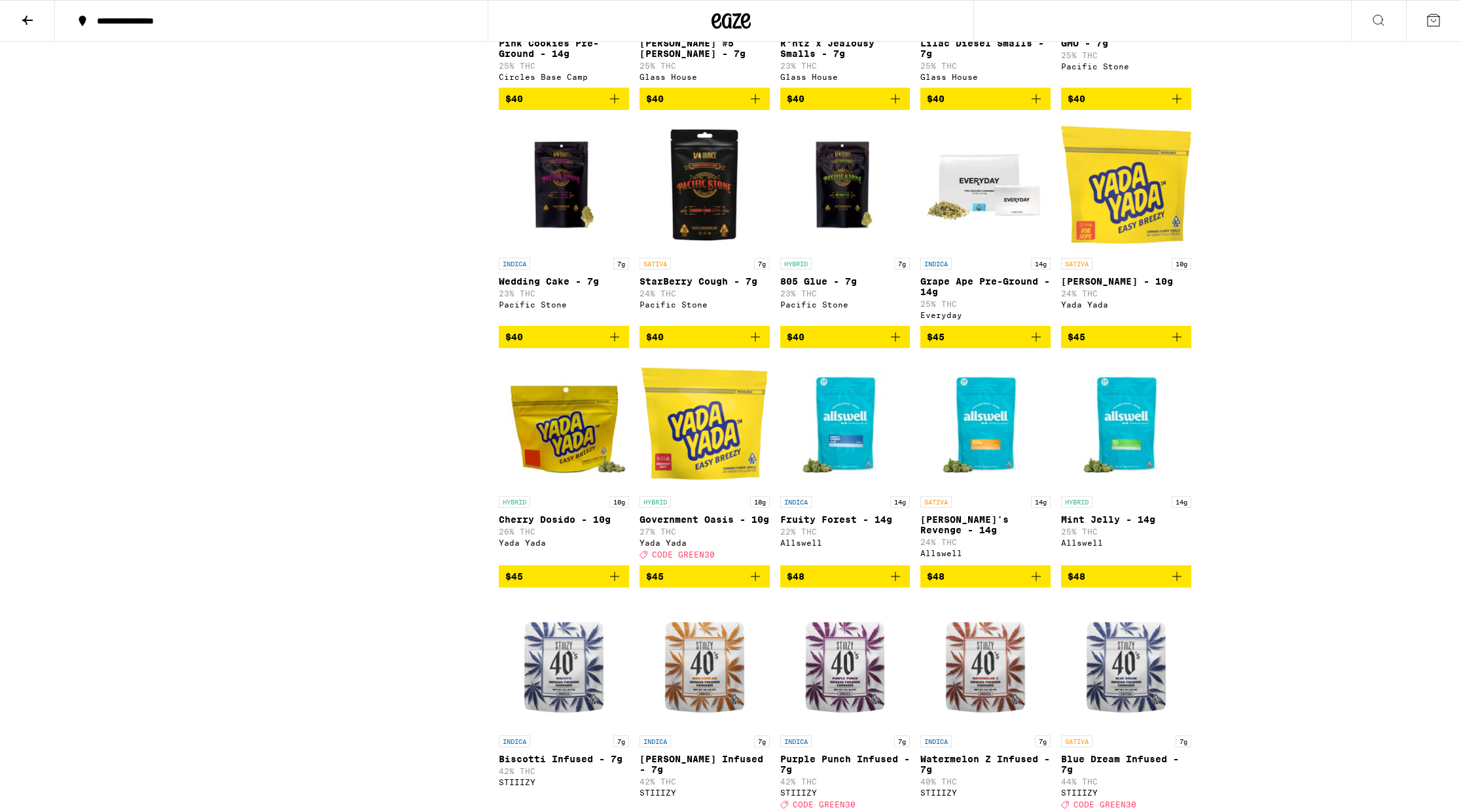
click at [754, 584] on icon "Add to bag" at bounding box center [755, 577] width 16 height 16
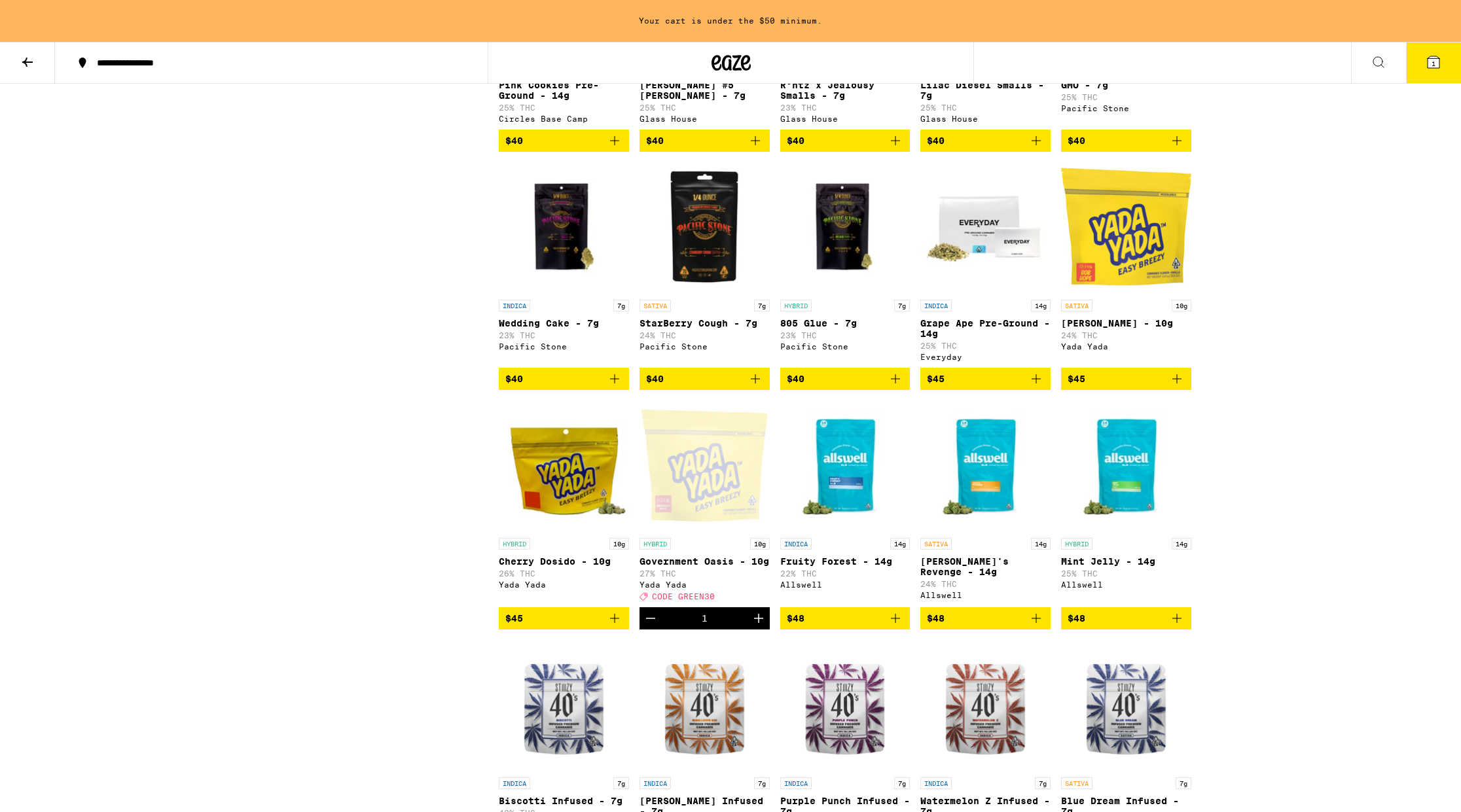
click at [757, 626] on icon "Increment" at bounding box center [758, 618] width 16 height 16
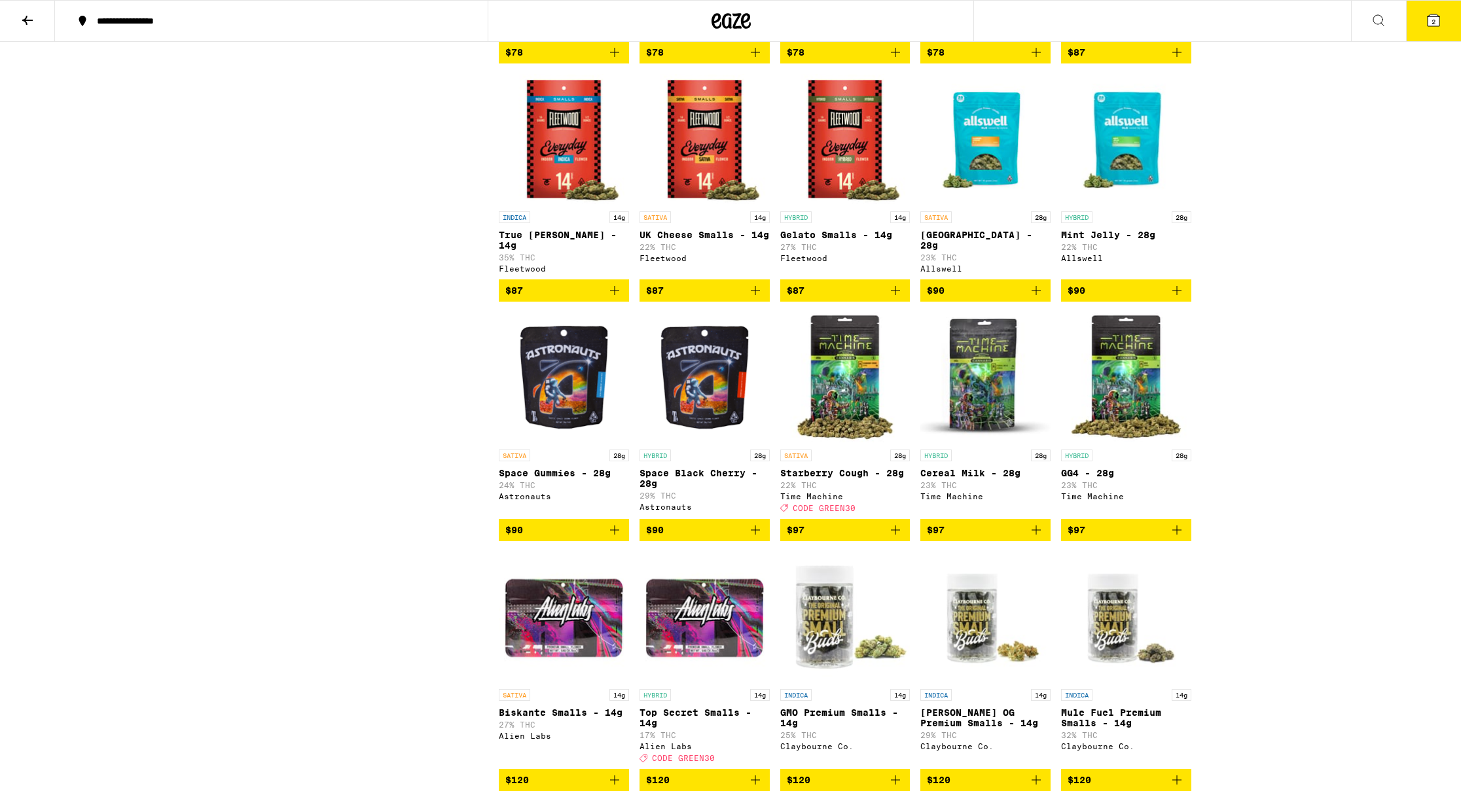
scroll to position [4476, 0]
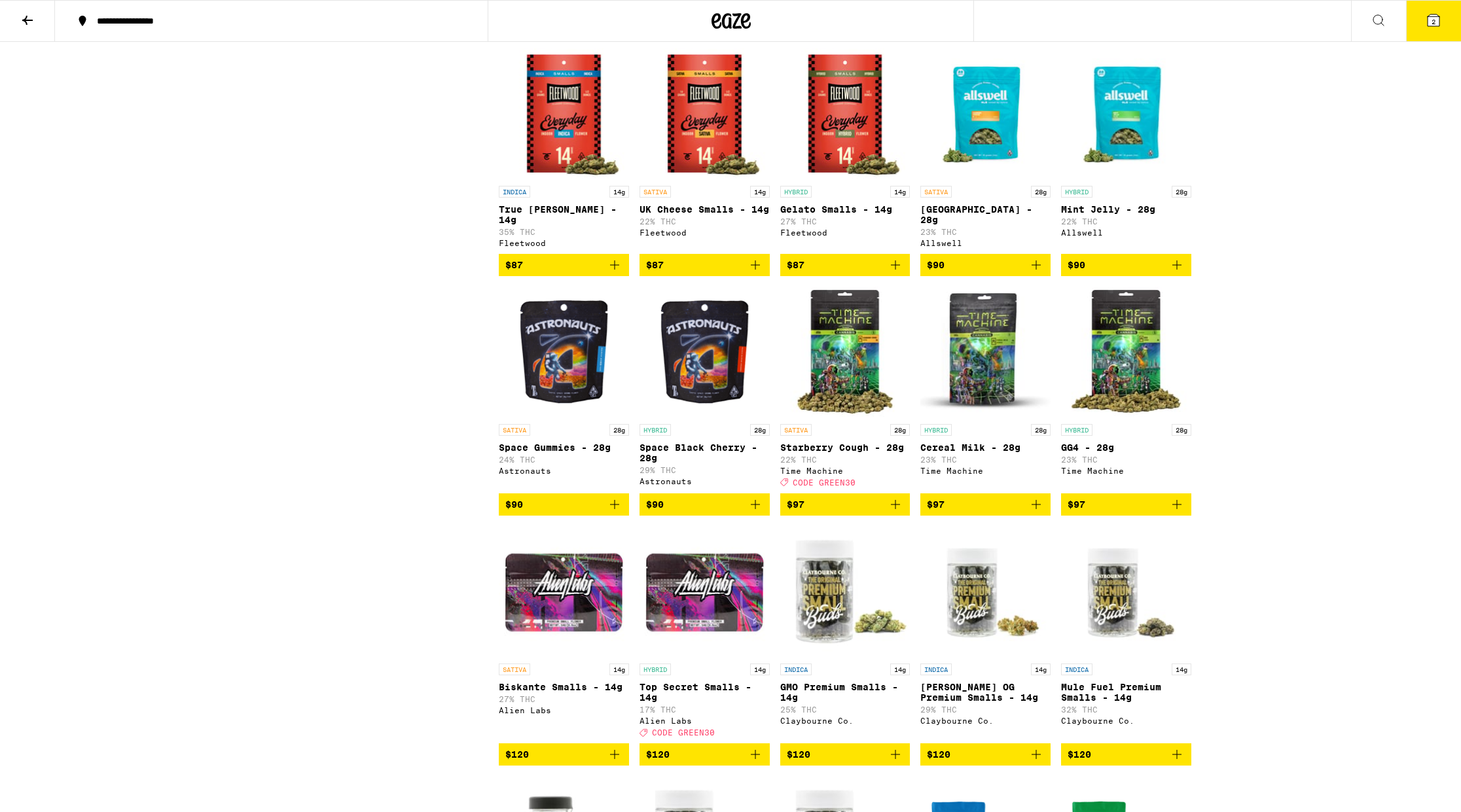
click at [900, 512] on icon "Add to bag" at bounding box center [896, 505] width 16 height 16
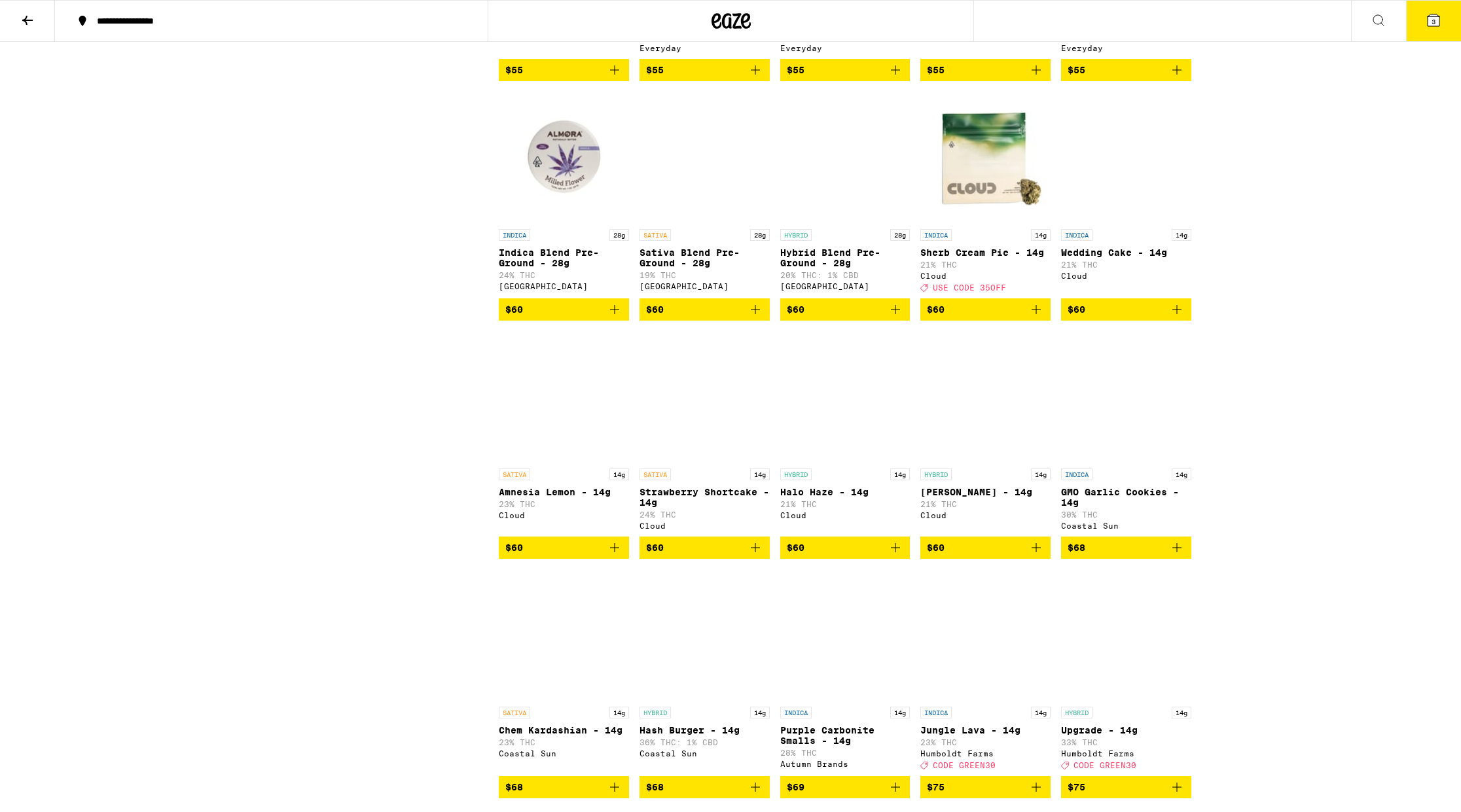
scroll to position [3228, 0]
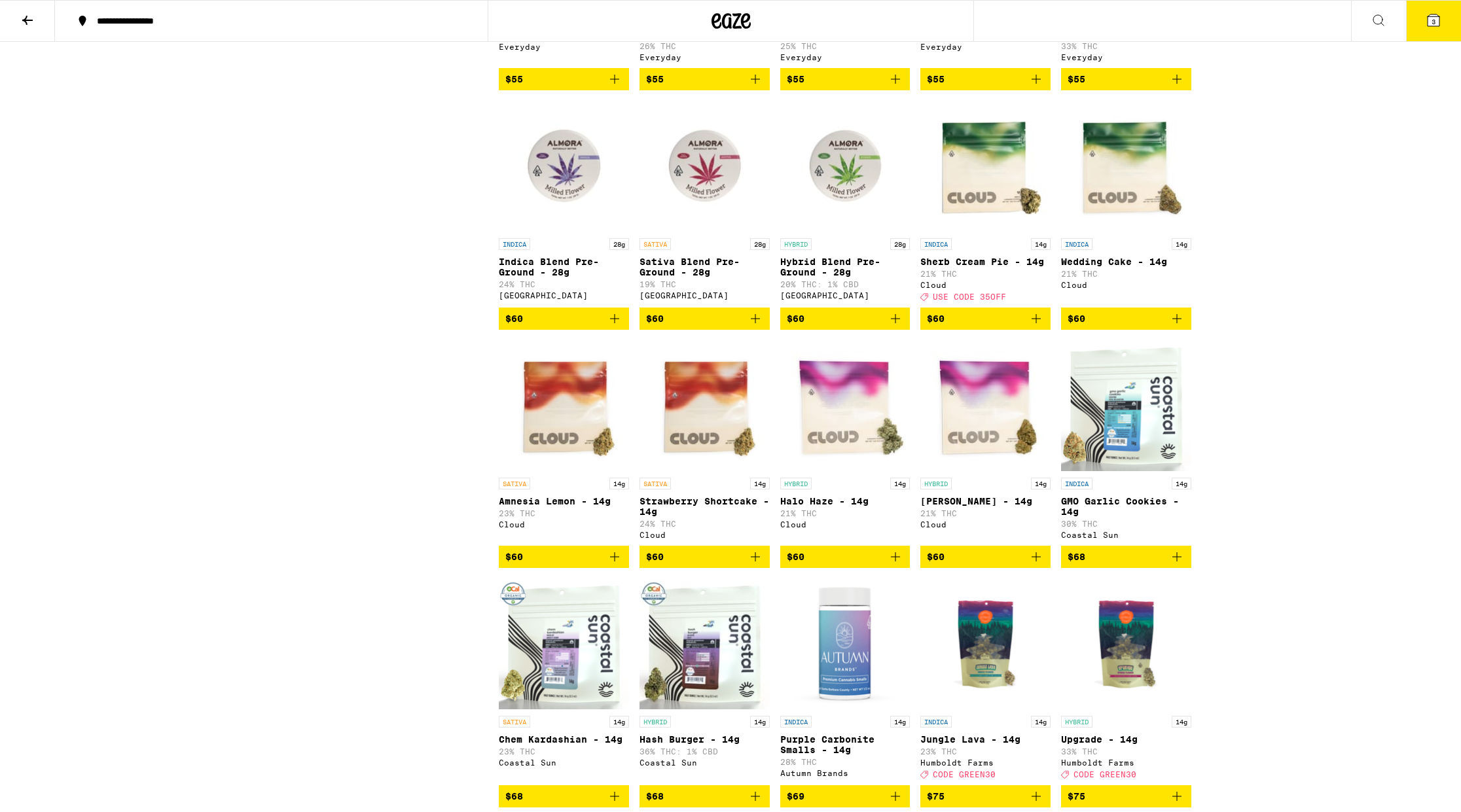
click at [1428, 24] on icon at bounding box center [1434, 20] width 12 height 12
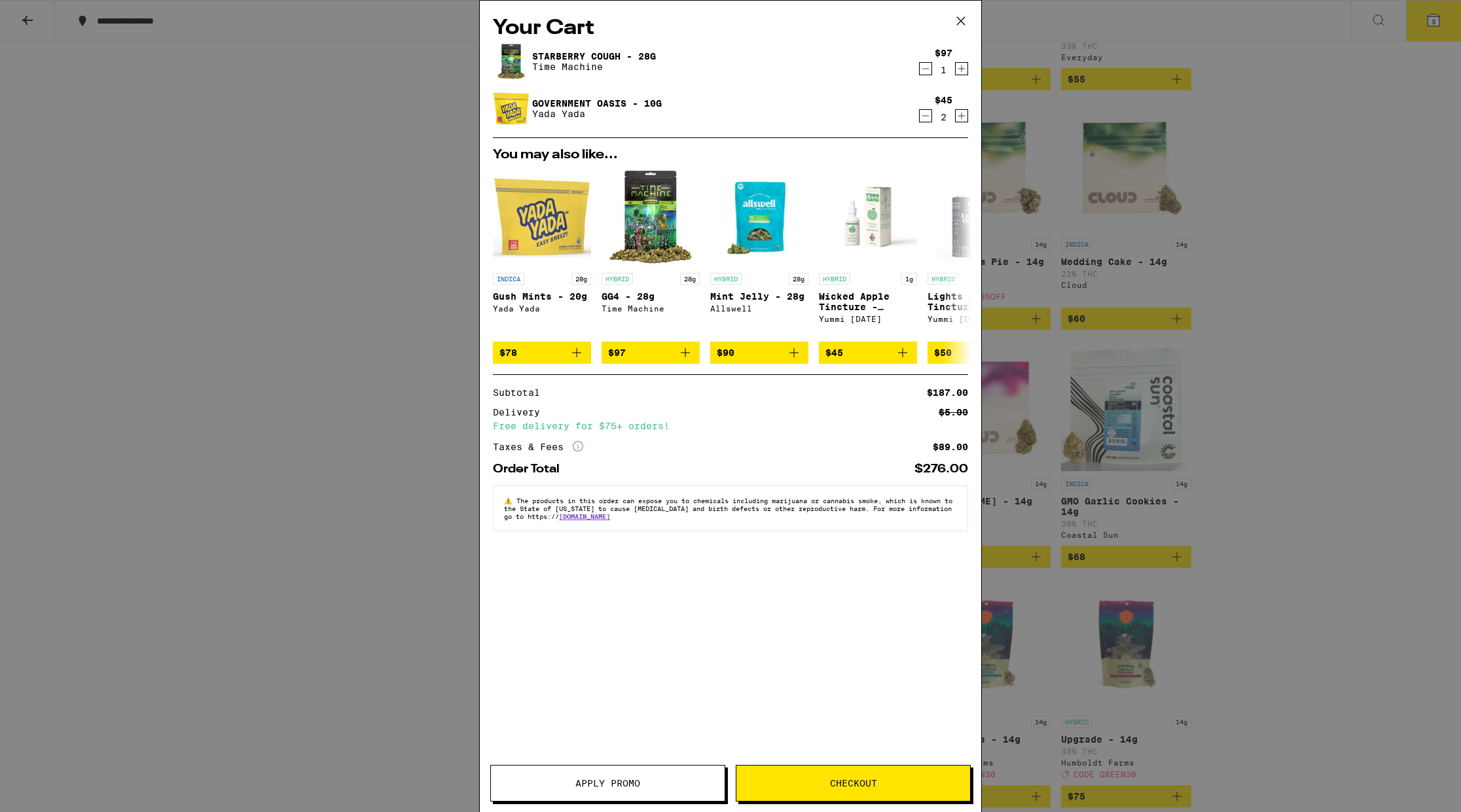
click at [594, 793] on button "Apply Promo" at bounding box center [608, 783] width 235 height 36
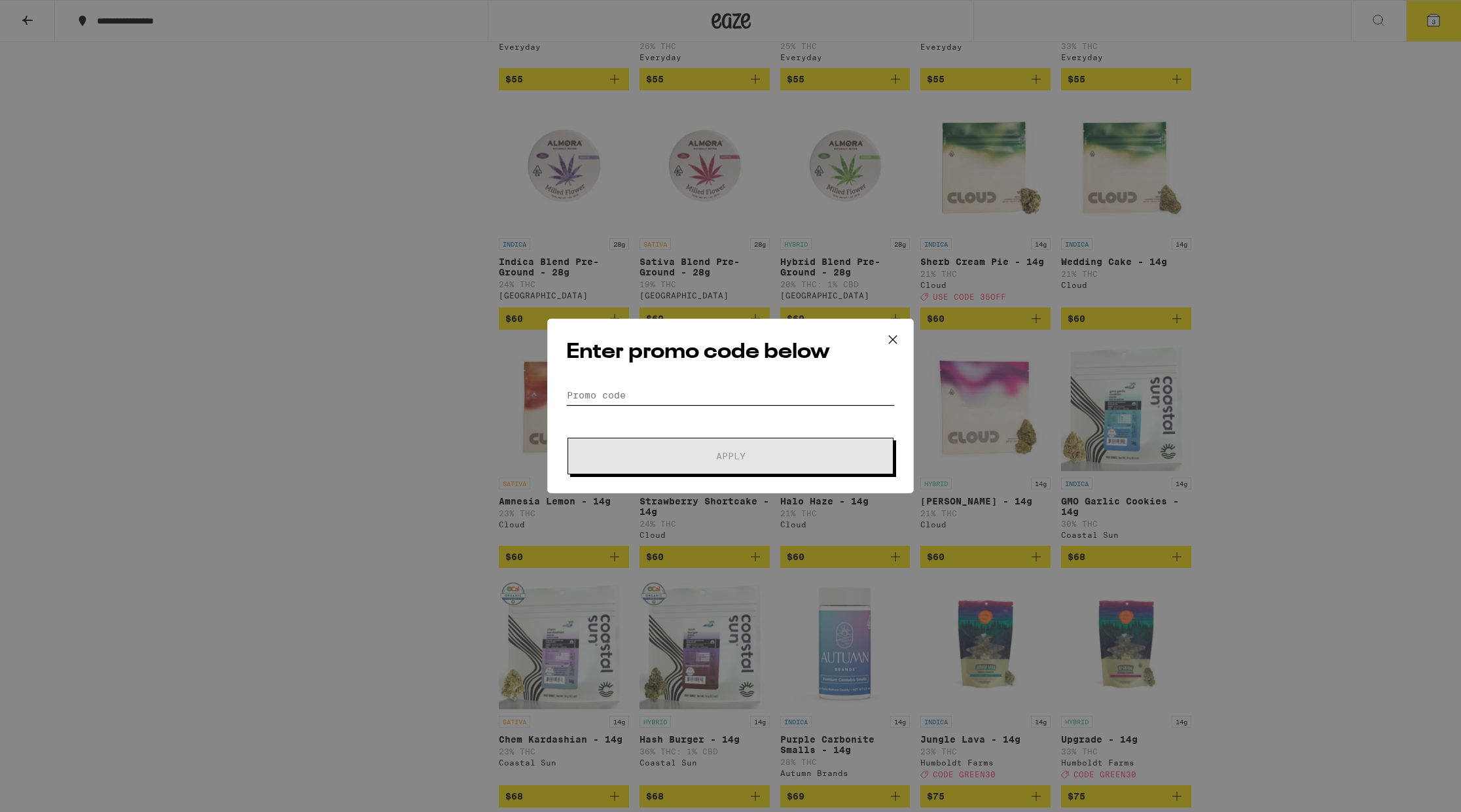
click at [660, 390] on input "Promo Code" at bounding box center [730, 395] width 329 height 20
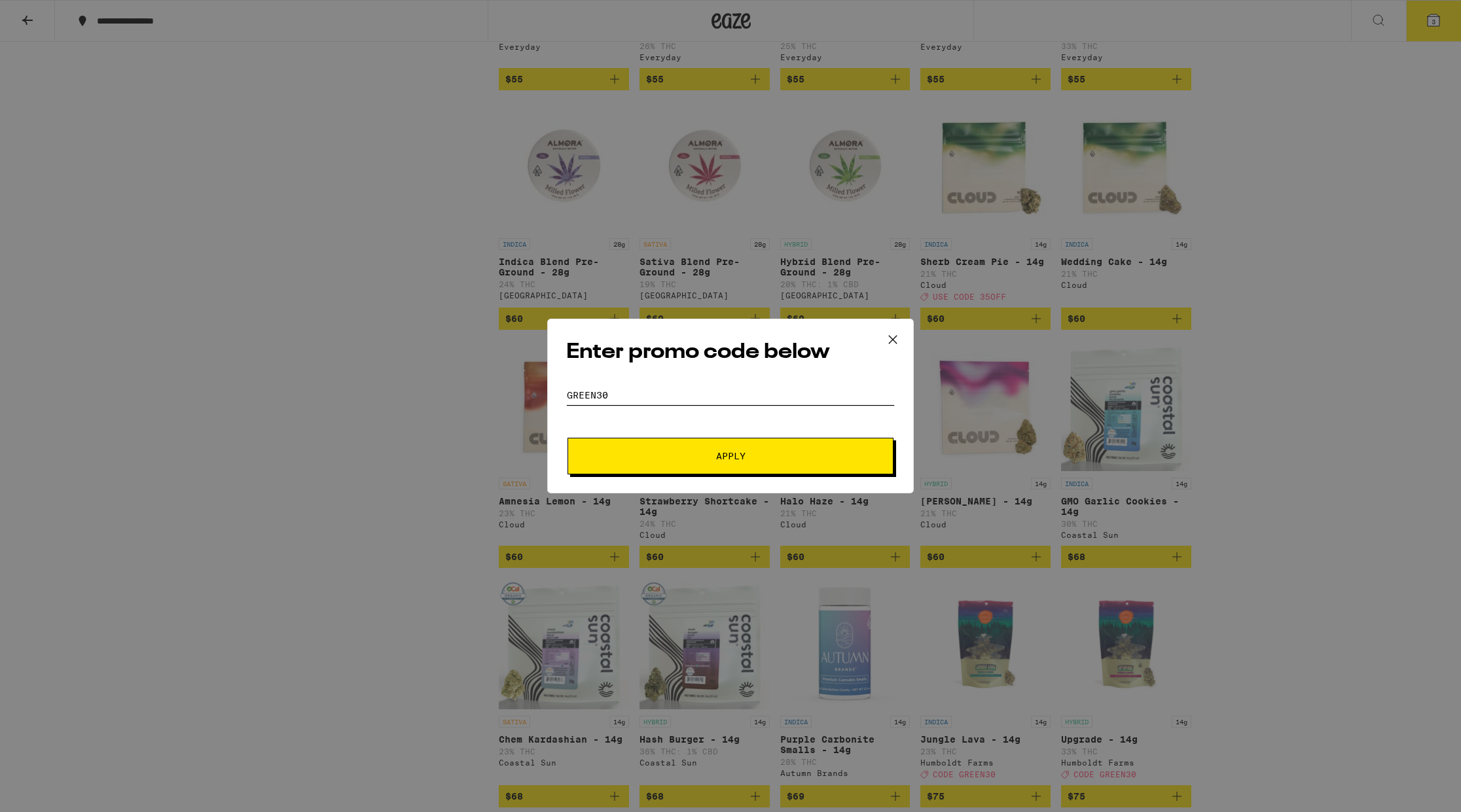
type input "Green30"
click at [731, 456] on button "Apply" at bounding box center [731, 456] width 326 height 36
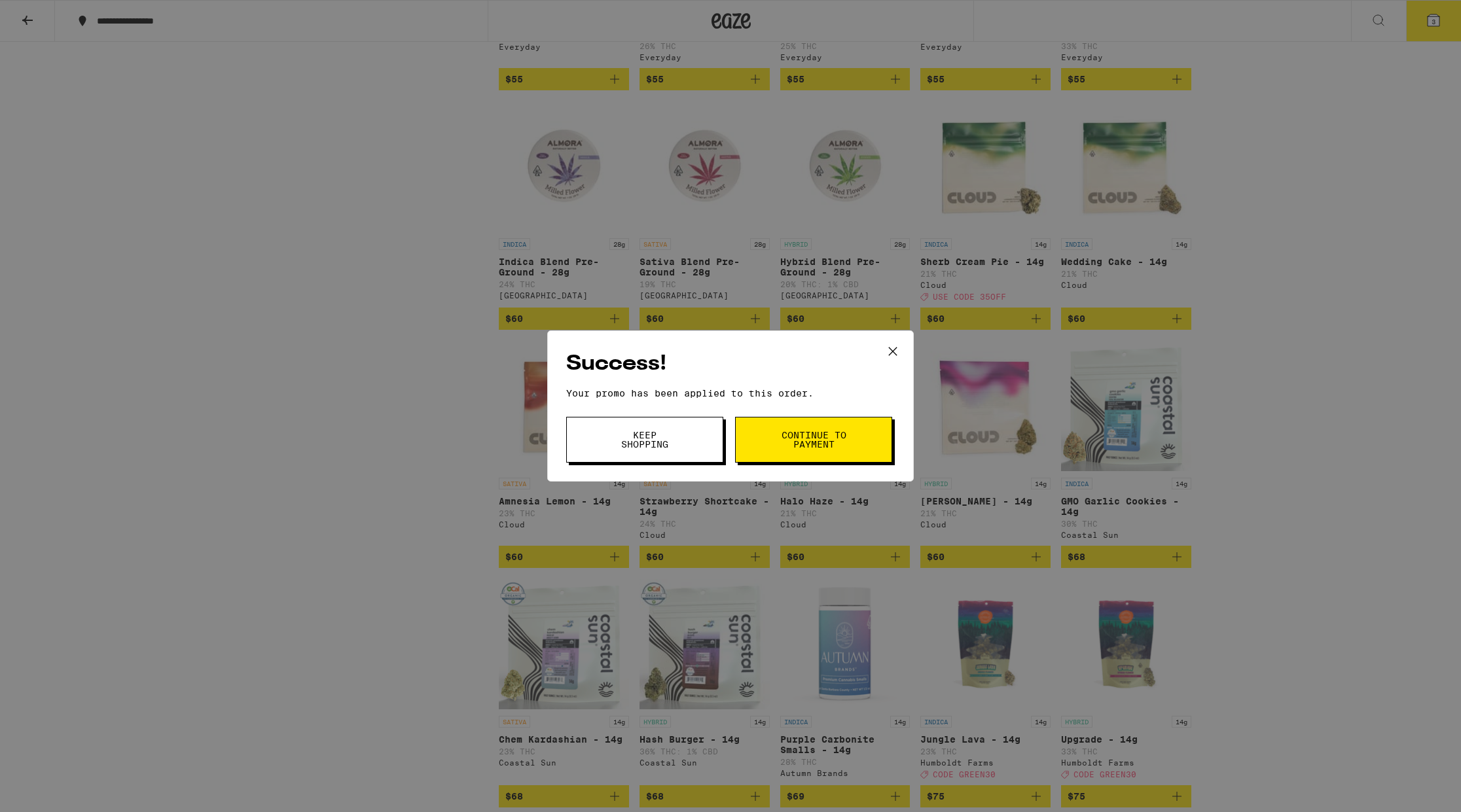
click at [779, 436] on button "Continue to payment" at bounding box center [814, 439] width 157 height 46
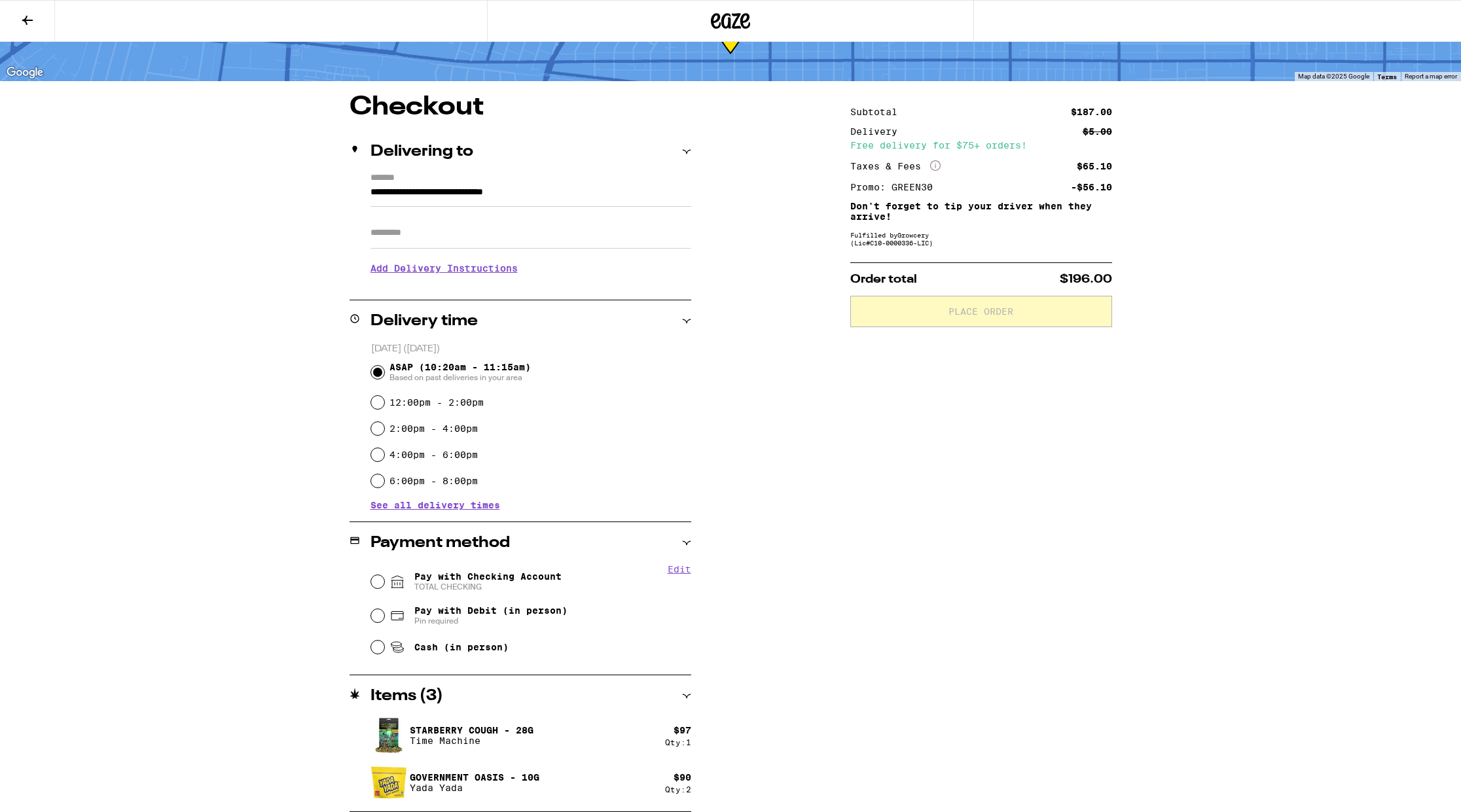
scroll to position [65, 0]
click at [634, 781] on div "Government Oasis - 10g [PERSON_NAME]" at bounding box center [518, 782] width 294 height 36
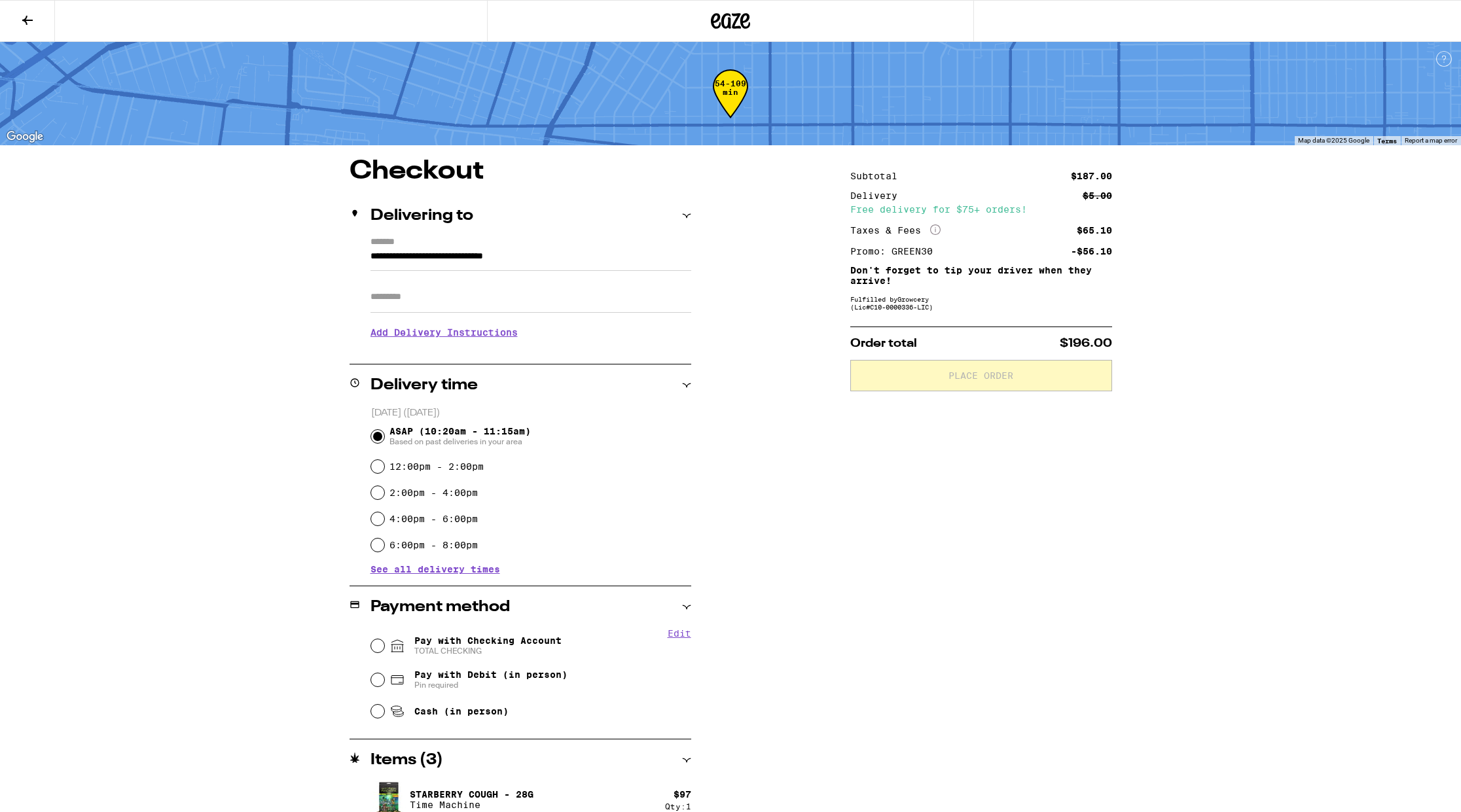
scroll to position [0, 0]
click at [26, 20] on icon at bounding box center [27, 20] width 11 height 9
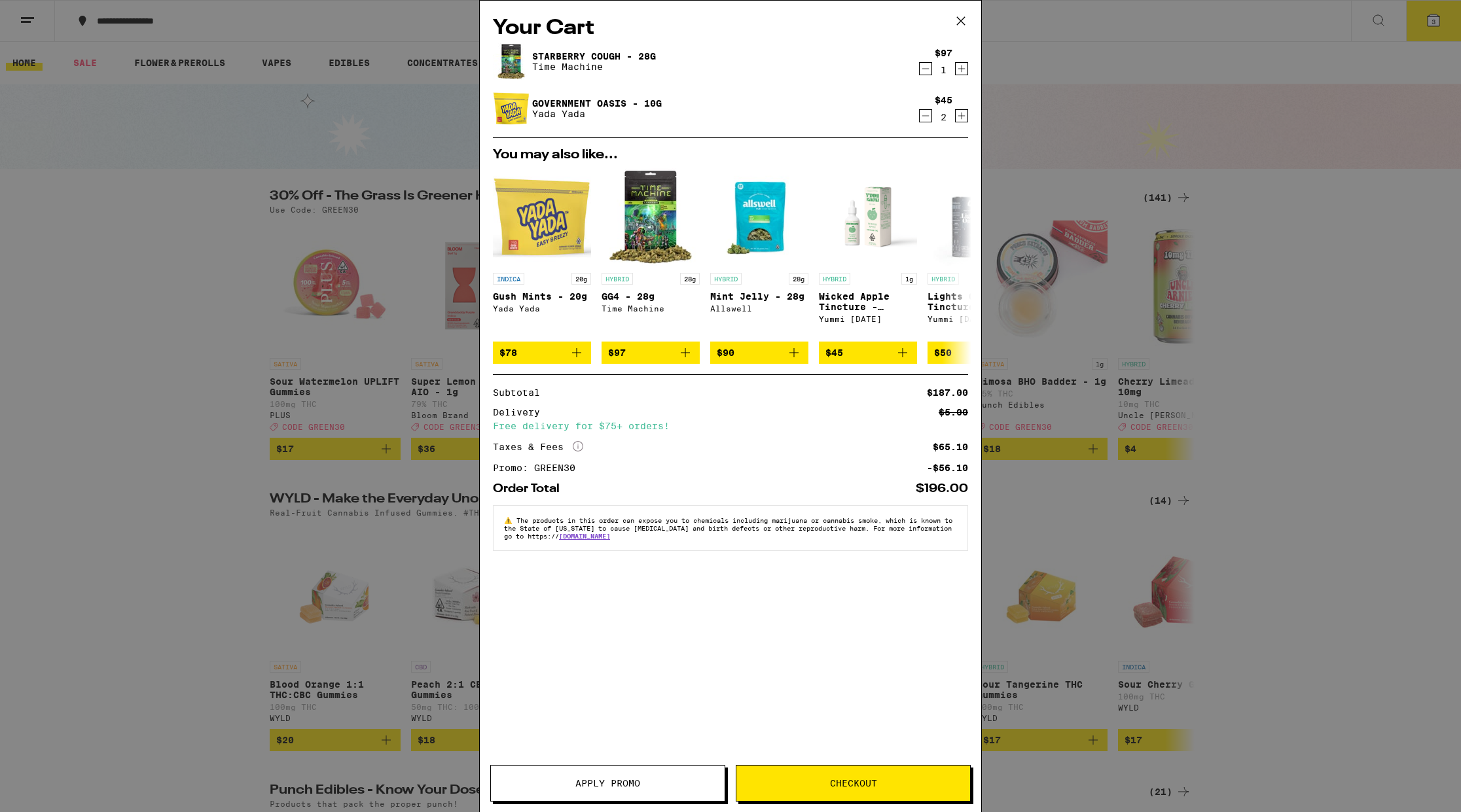
click at [929, 71] on icon "Decrement" at bounding box center [926, 68] width 12 height 16
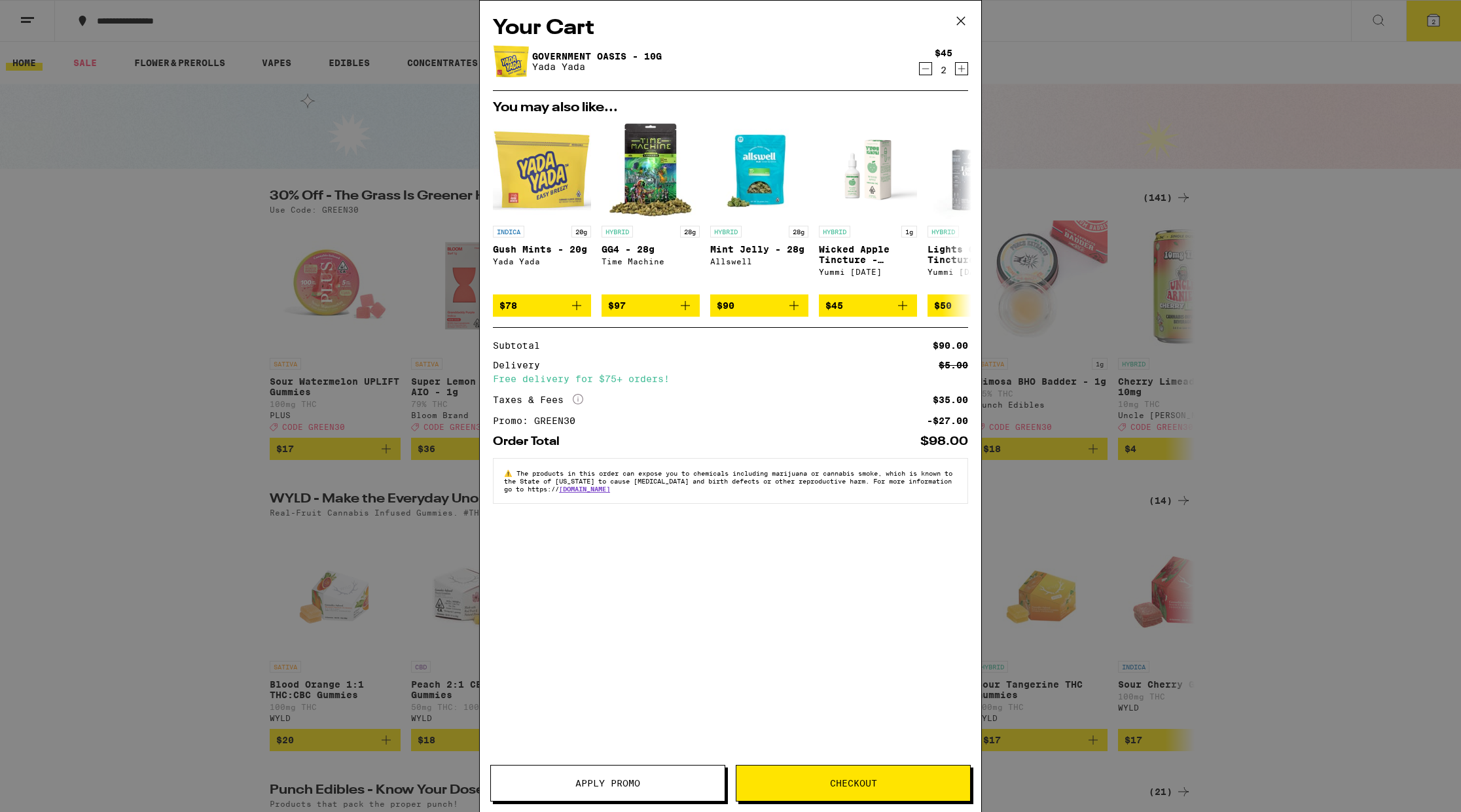
click at [880, 788] on button "Checkout" at bounding box center [854, 783] width 235 height 36
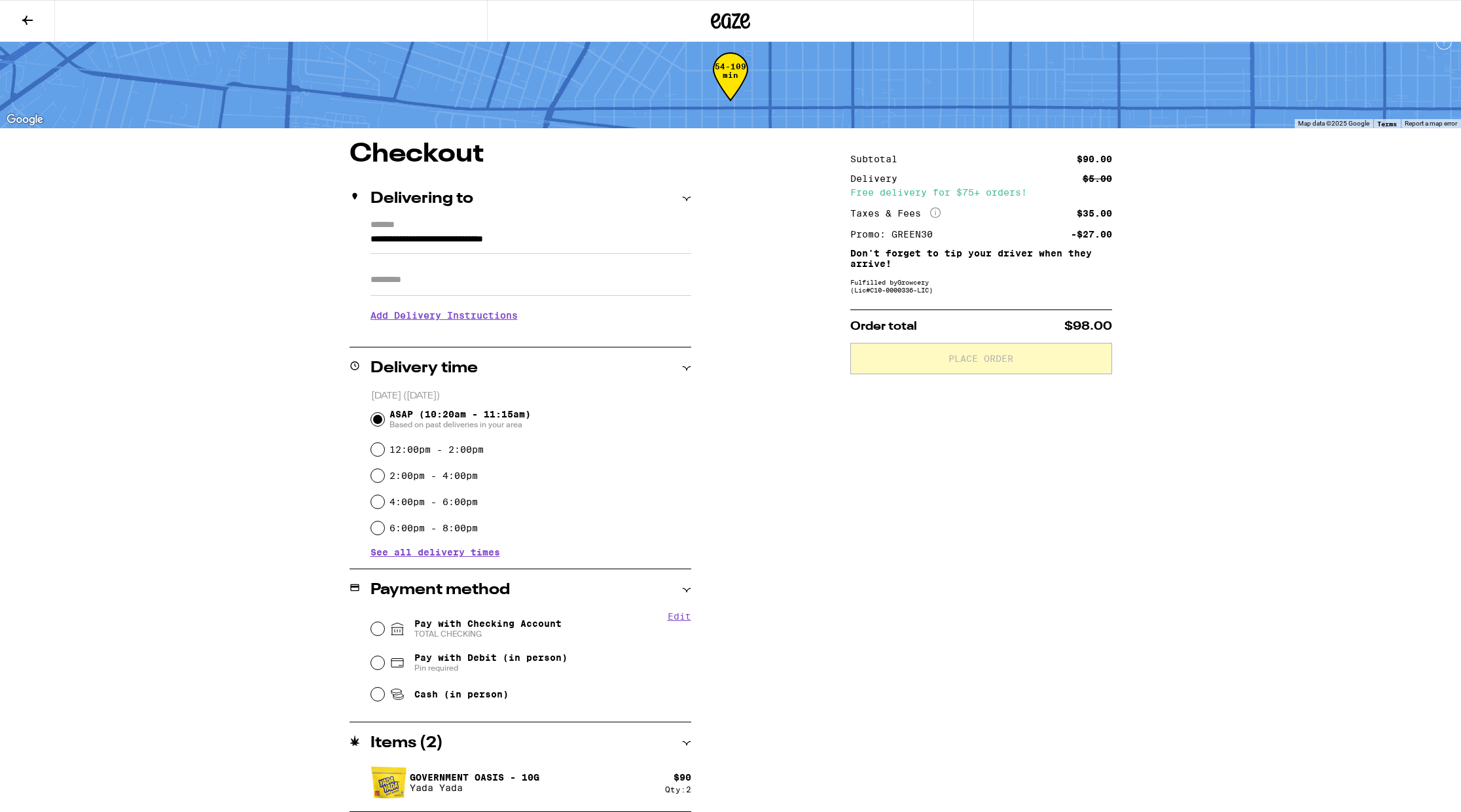
scroll to position [17, 0]
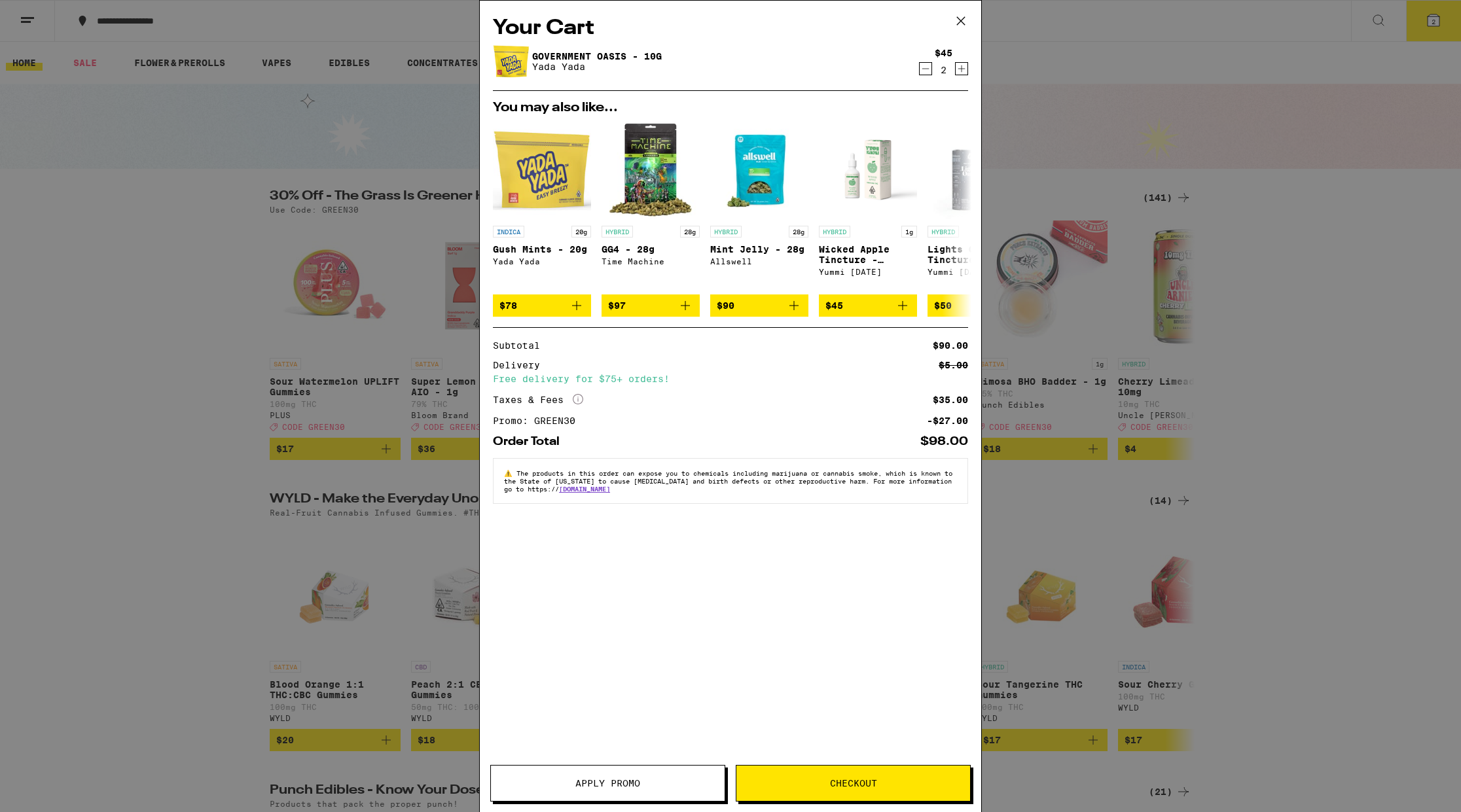
click at [967, 23] on icon at bounding box center [961, 21] width 20 height 20
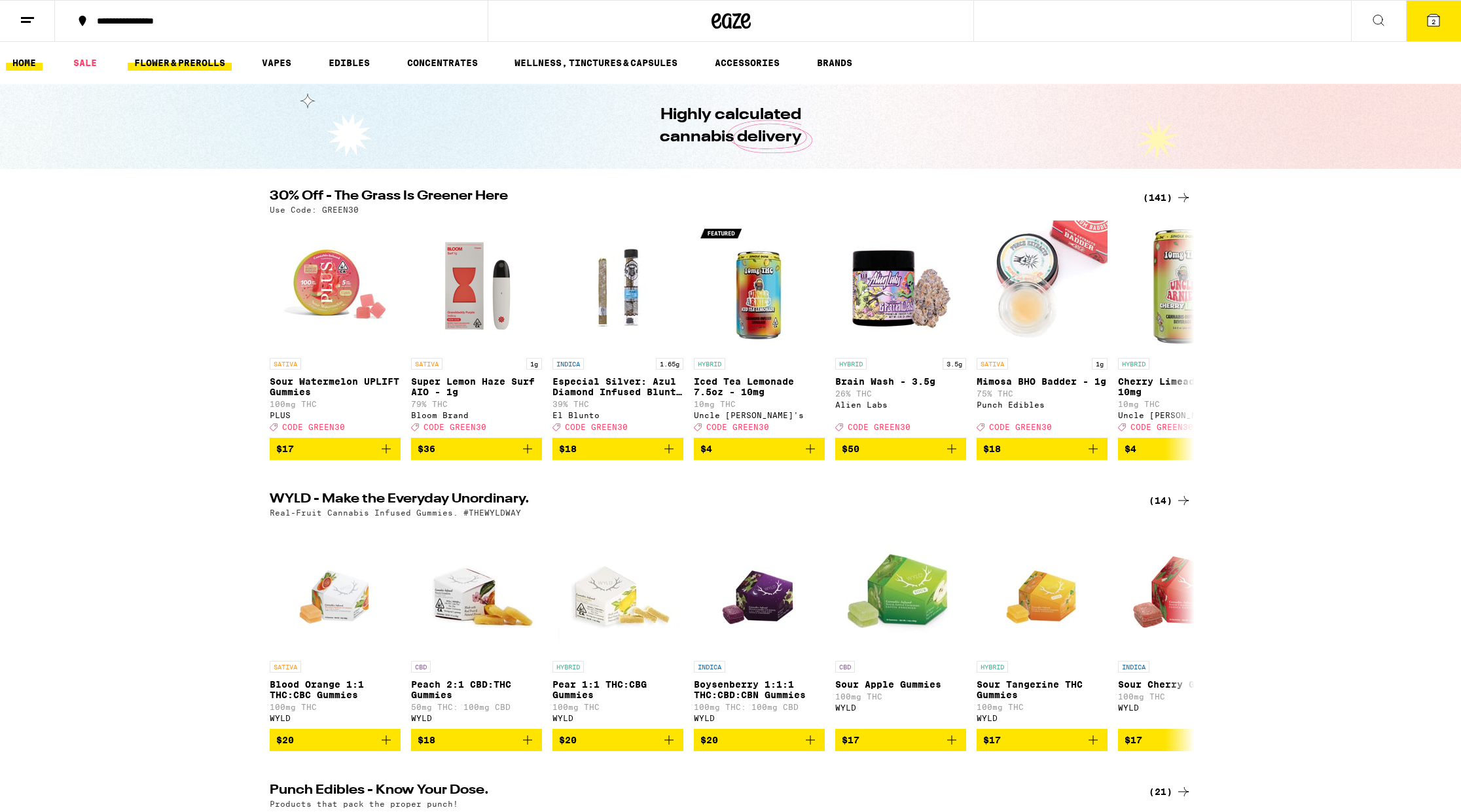
click at [148, 63] on link "FLOWER & PREROLLS" at bounding box center [179, 62] width 104 height 16
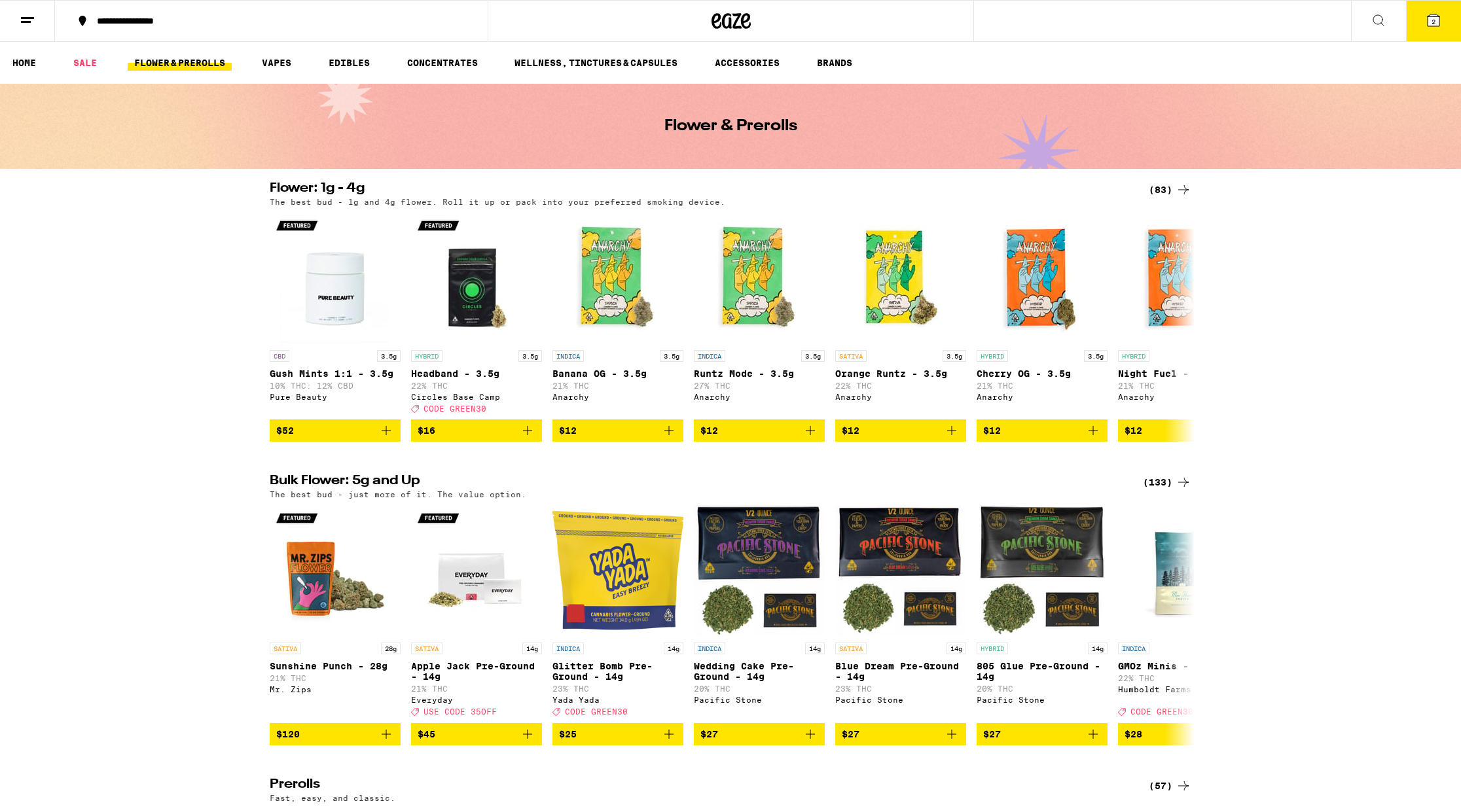
click at [1173, 490] on div "(133)" at bounding box center [1167, 482] width 49 height 16
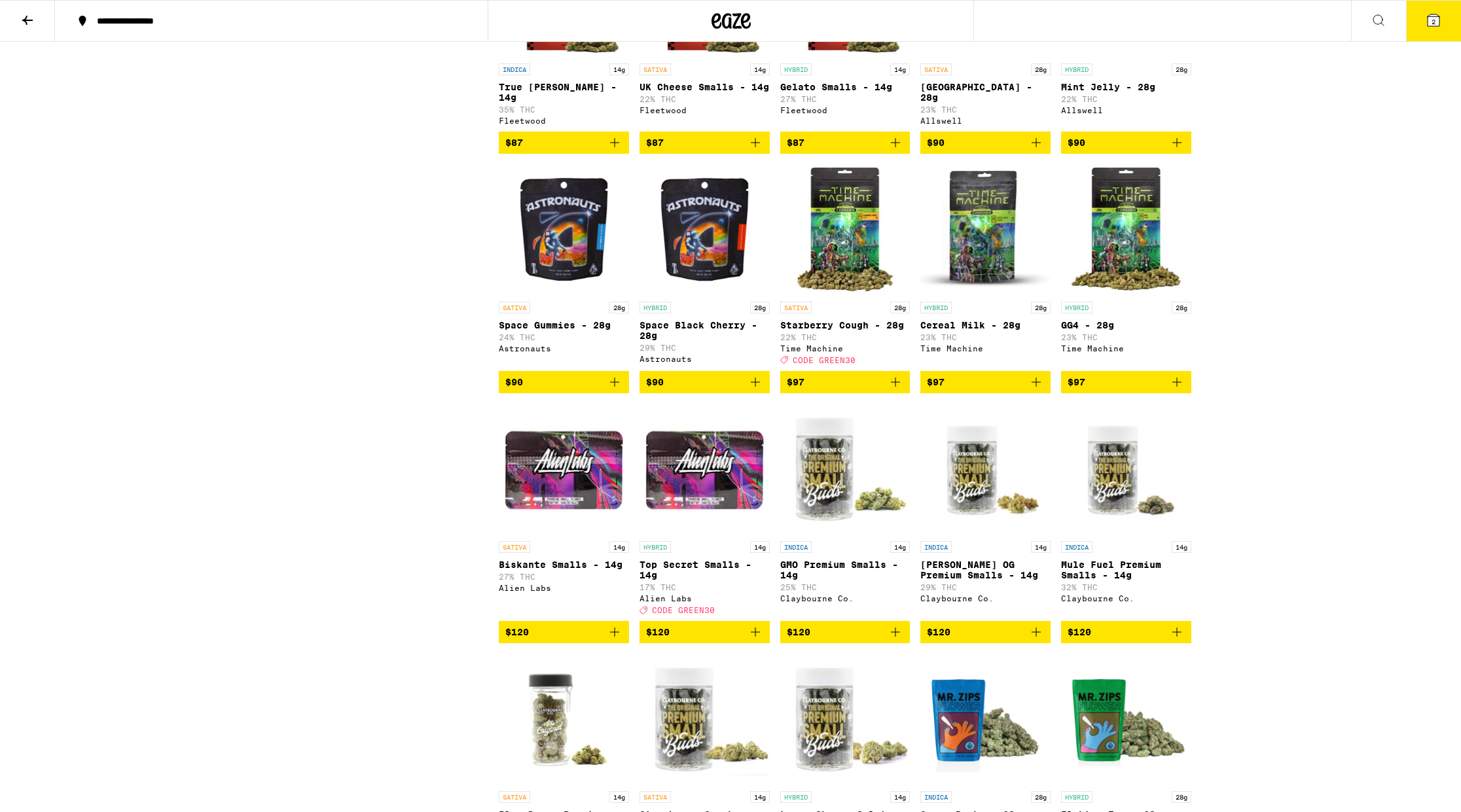
scroll to position [4585, 0]
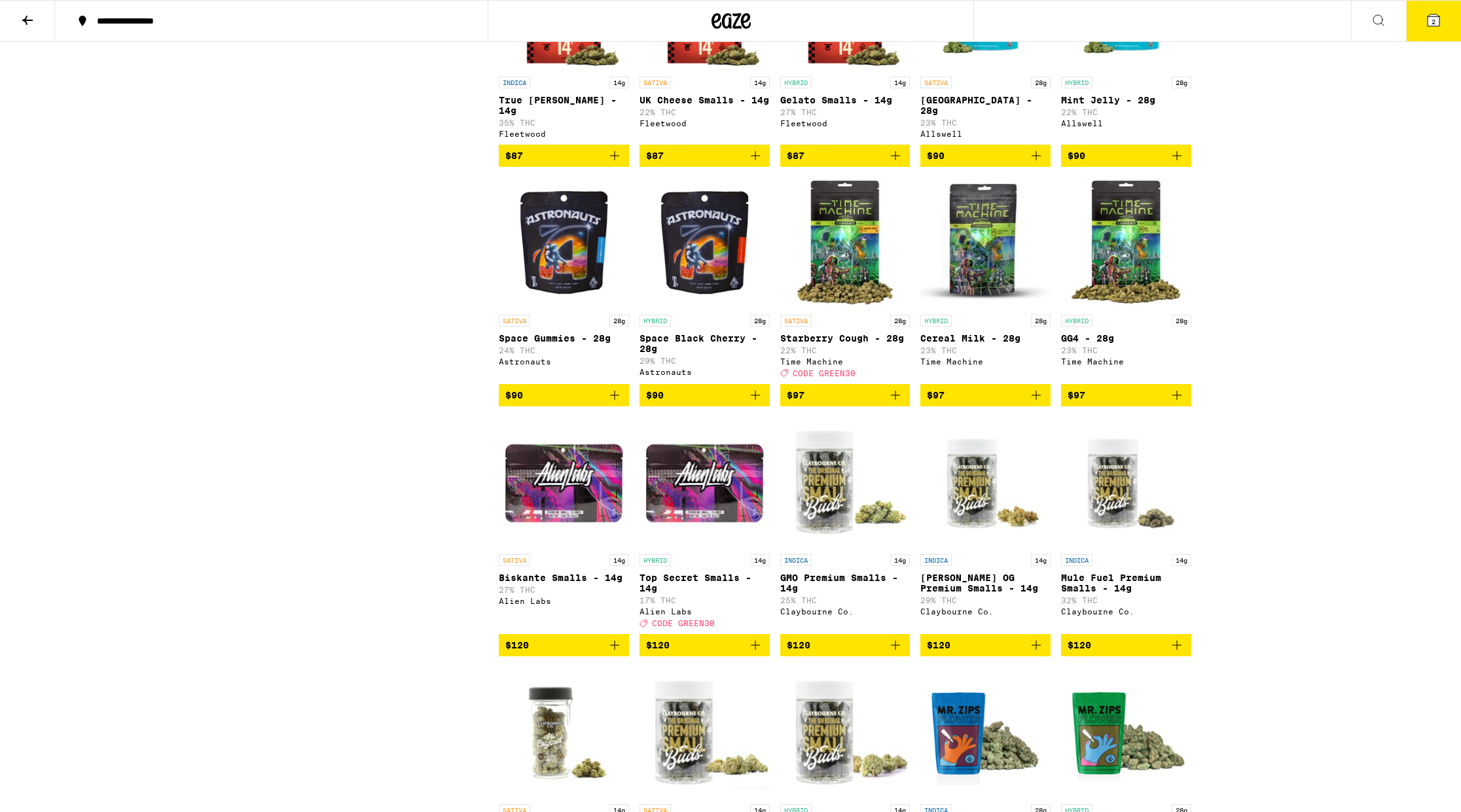
click at [895, 403] on icon "Add to bag" at bounding box center [896, 395] width 16 height 16
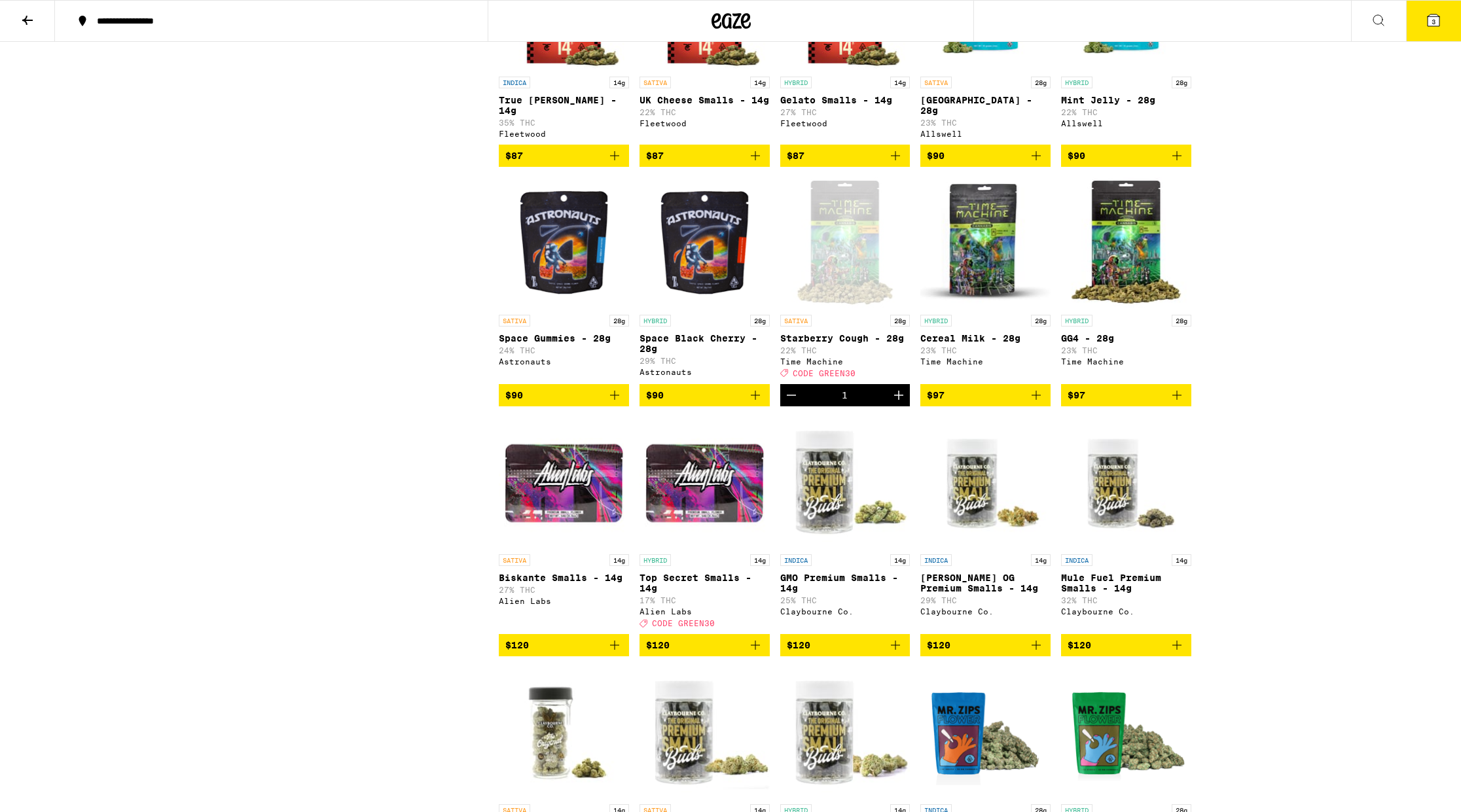
click at [1433, 20] on span "3" at bounding box center [1433, 21] width 4 height 8
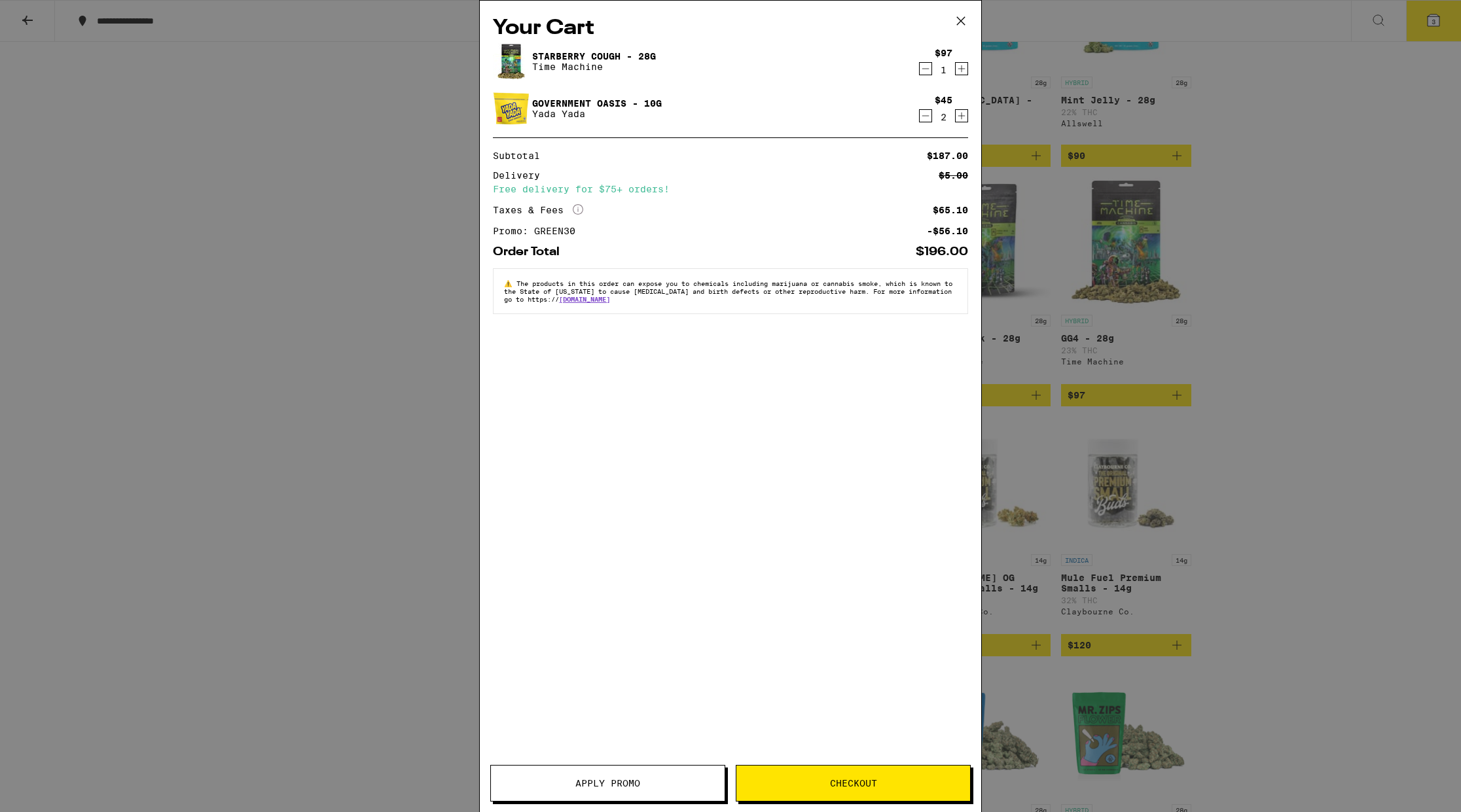
click at [927, 114] on icon "Decrement" at bounding box center [926, 115] width 12 height 16
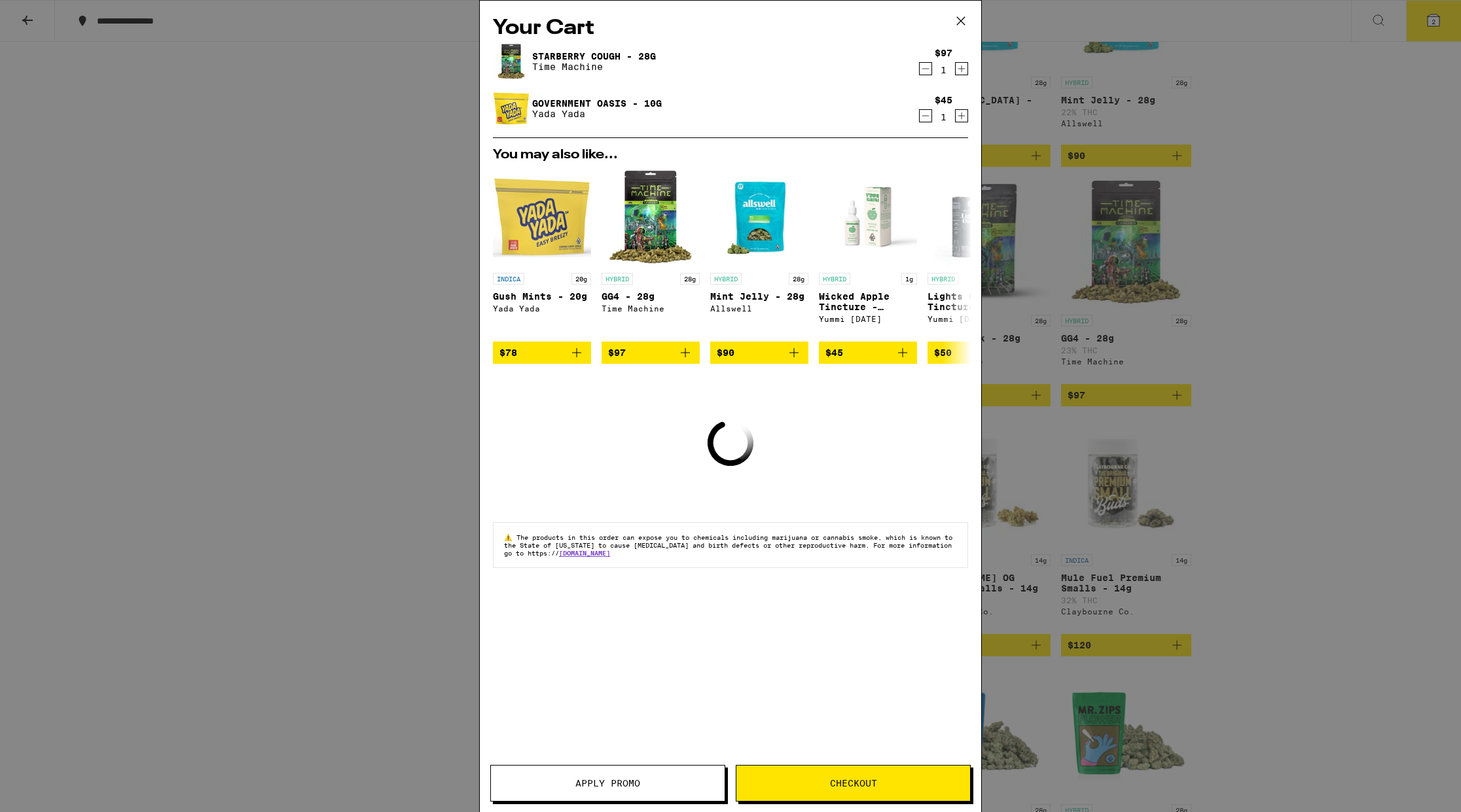
click at [927, 114] on icon "Decrement" at bounding box center [926, 115] width 12 height 16
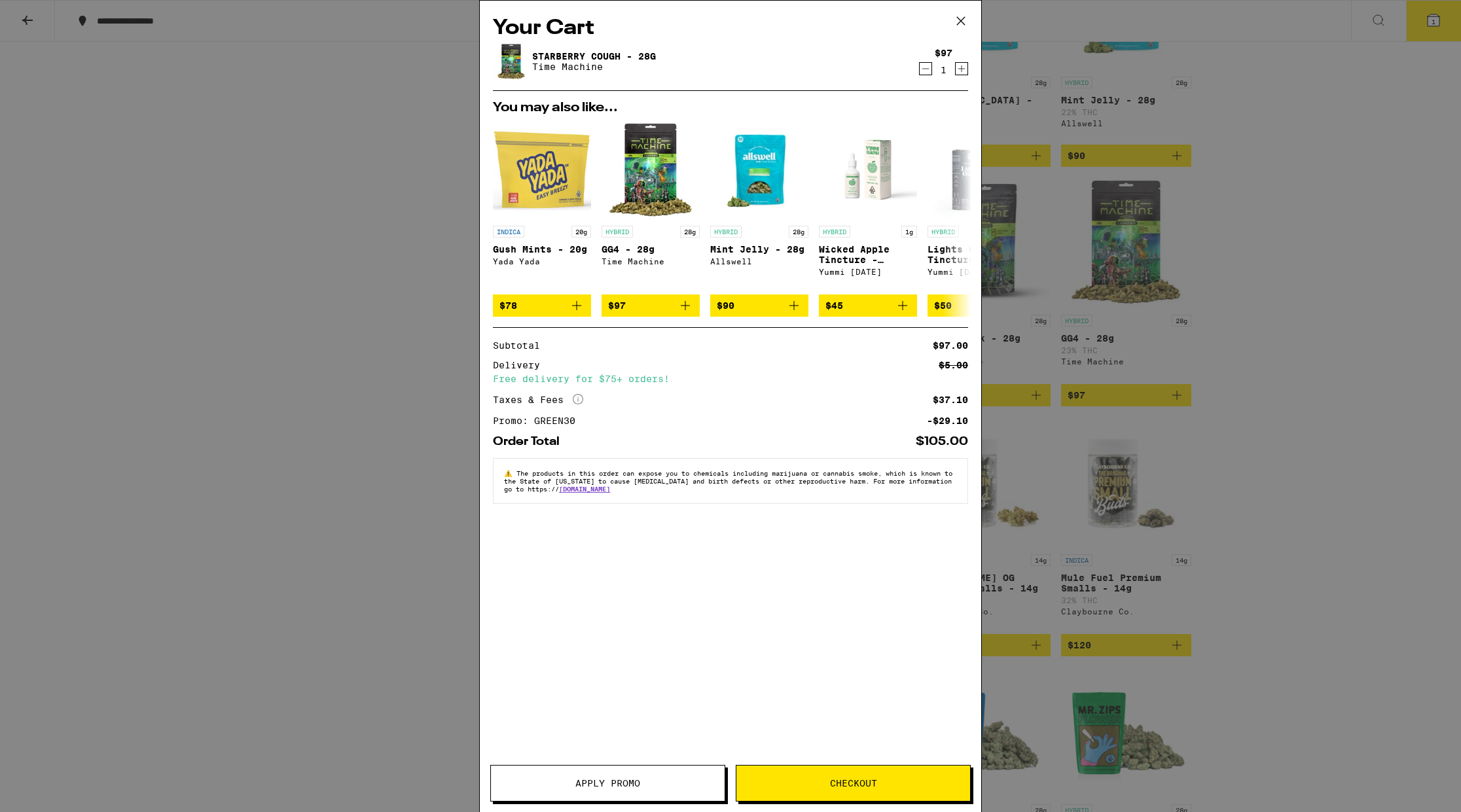
click at [861, 779] on span "Checkout" at bounding box center [854, 783] width 47 height 9
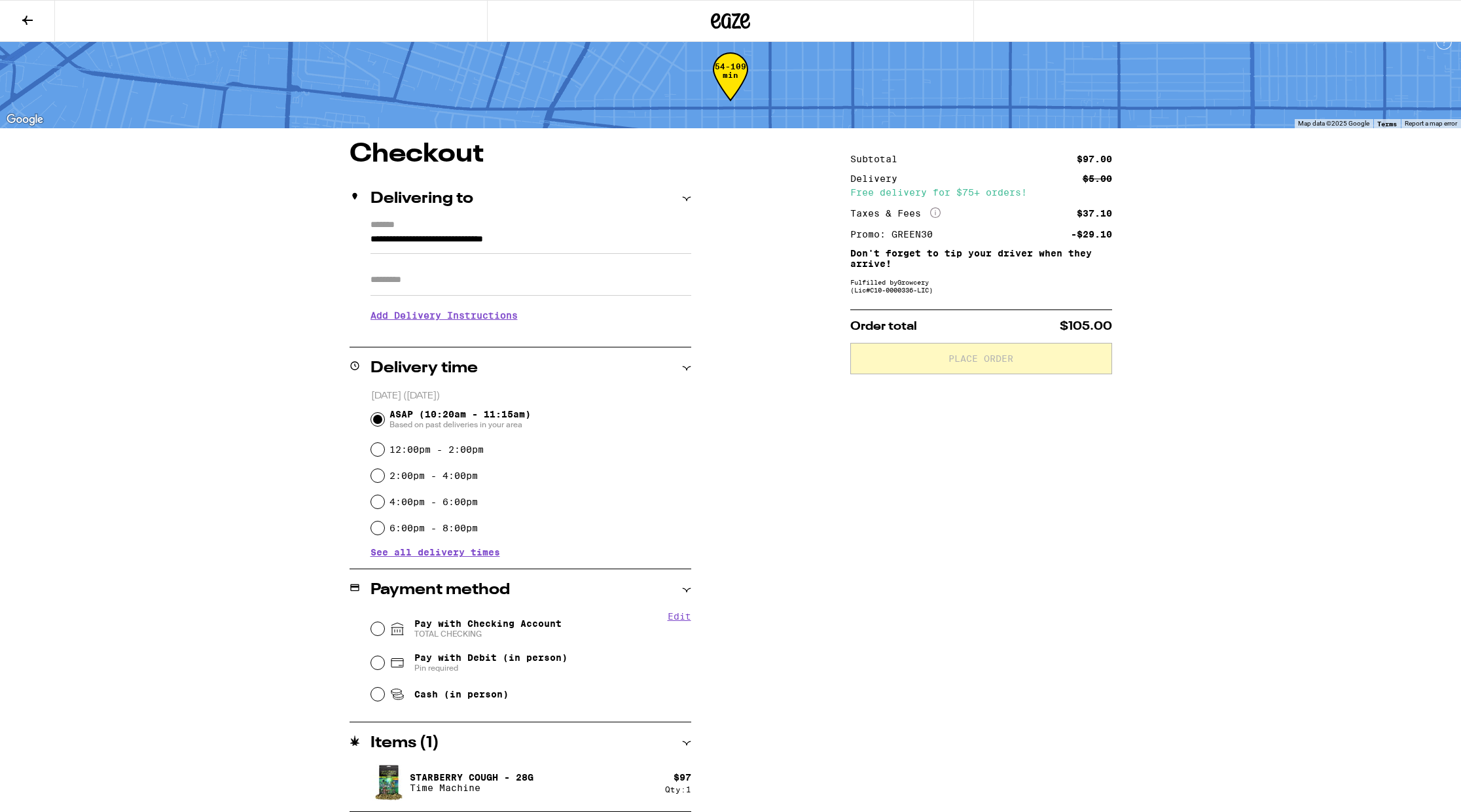
scroll to position [17, 0]
click at [469, 631] on span "TOTAL CHECKING" at bounding box center [488, 634] width 147 height 11
click at [384, 631] on input "Pay with Checking Account TOTAL CHECKING" at bounding box center [377, 628] width 13 height 13
radio input "true"
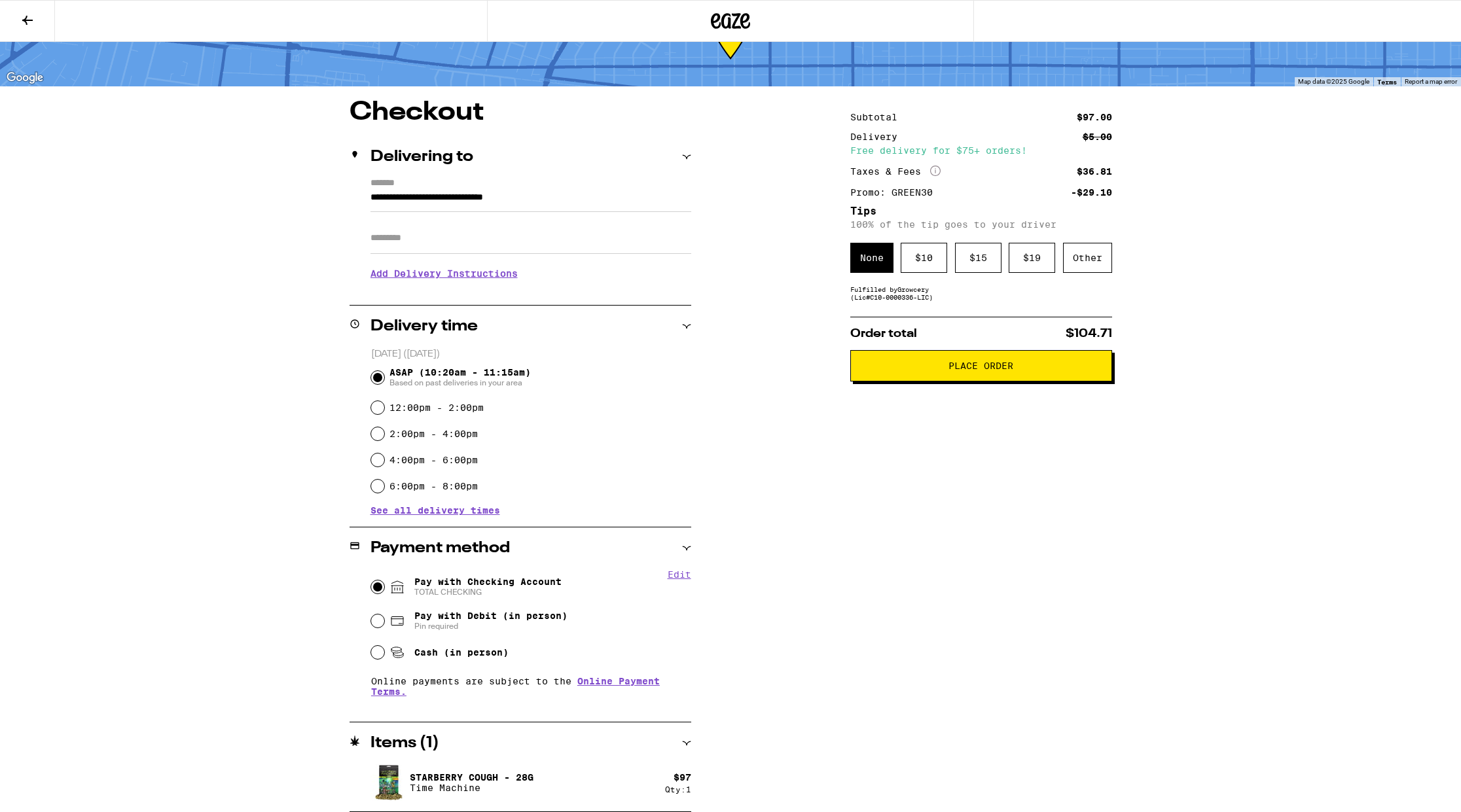
scroll to position [59, 0]
click at [997, 366] on span "Place Order" at bounding box center [981, 366] width 65 height 9
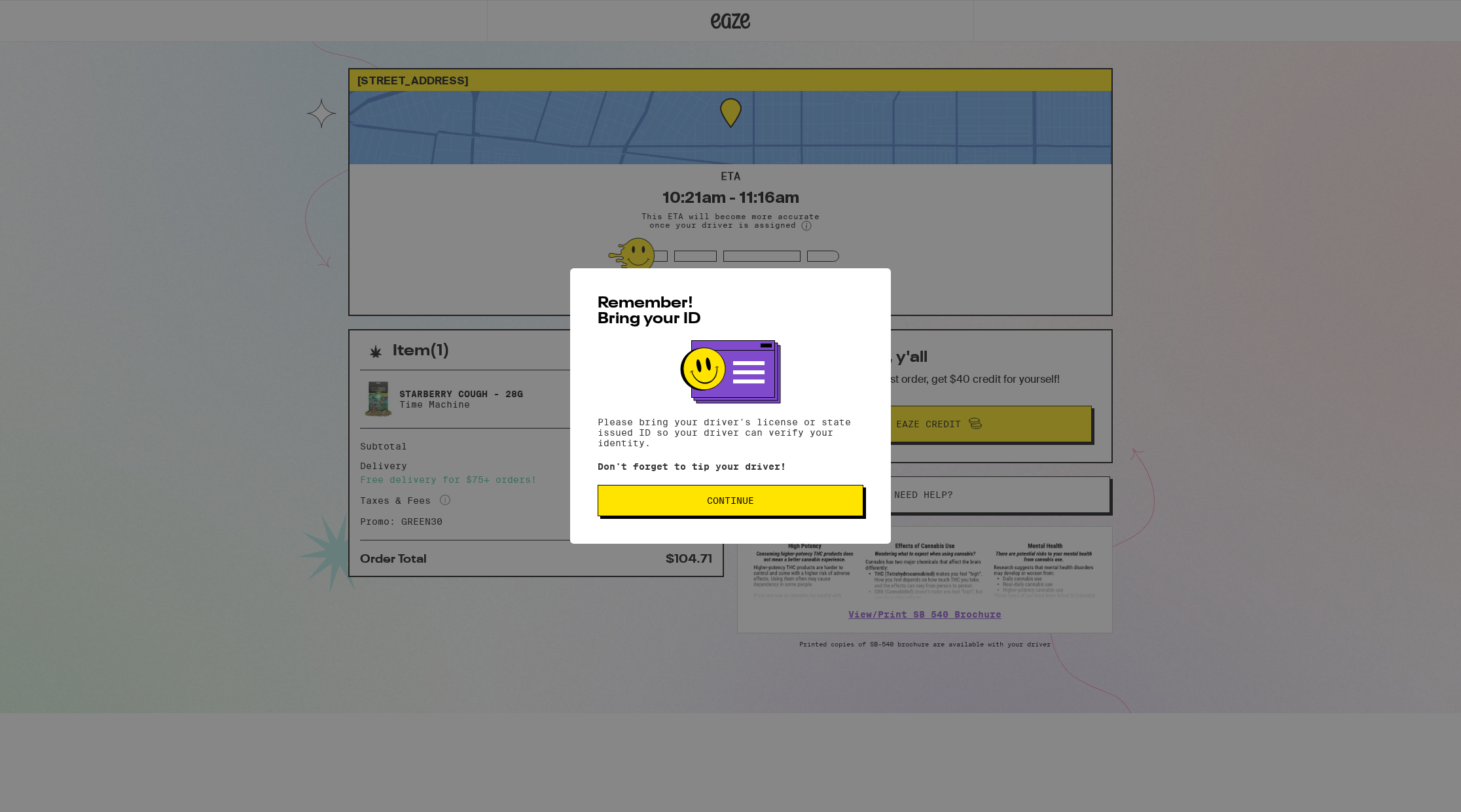
click at [767, 499] on span "Continue" at bounding box center [730, 501] width 244 height 9
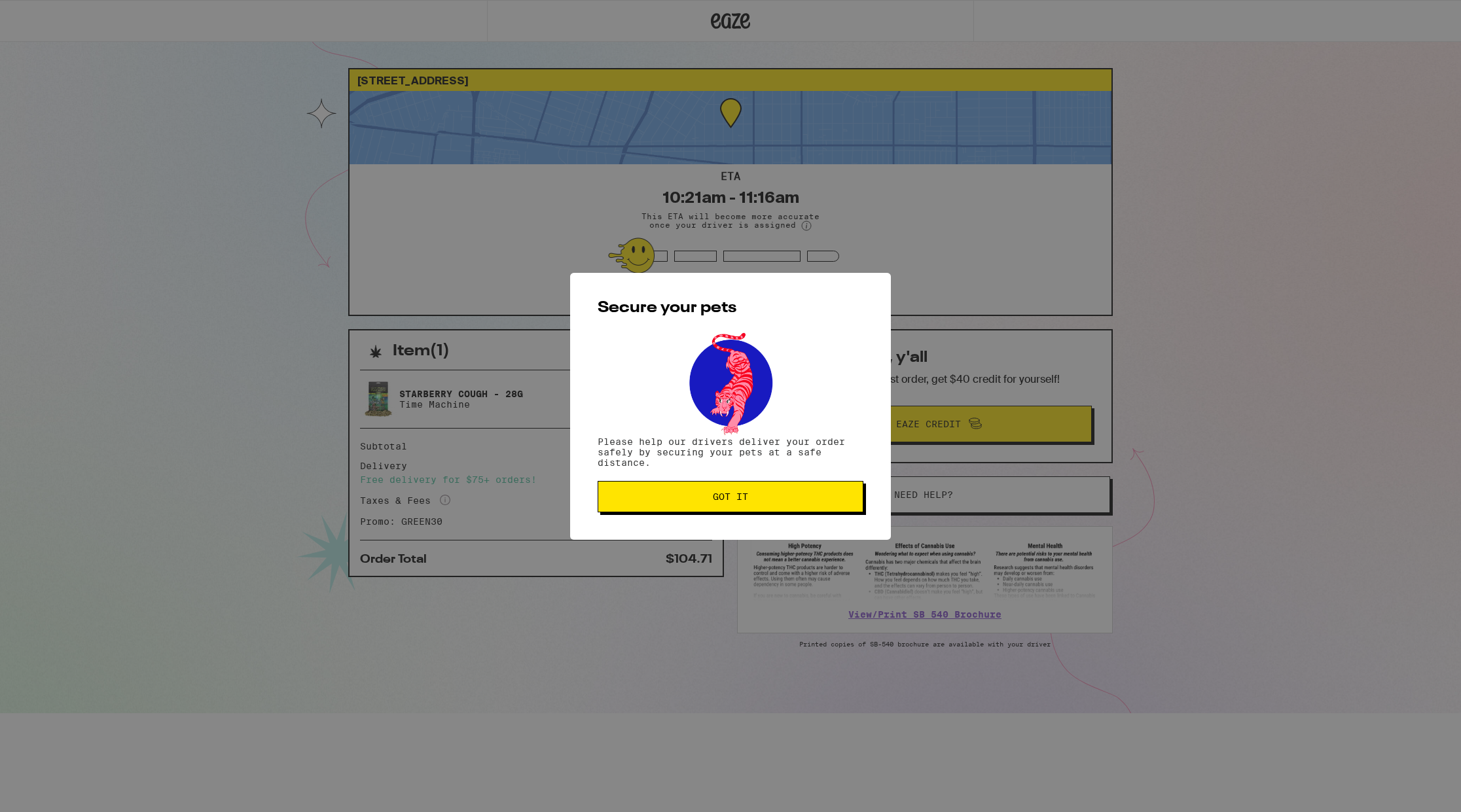
click at [745, 506] on button "Got it" at bounding box center [731, 496] width 266 height 31
